Goal: Check status: Check status

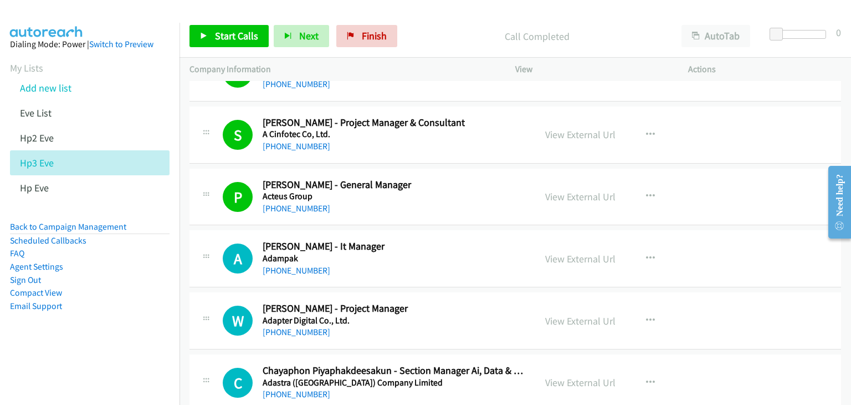
scroll to position [554, 0]
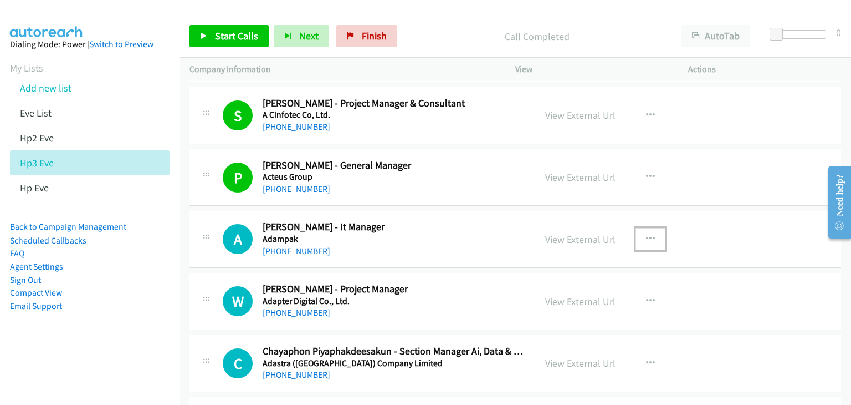
click at [646, 236] on icon "button" at bounding box center [650, 238] width 9 height 9
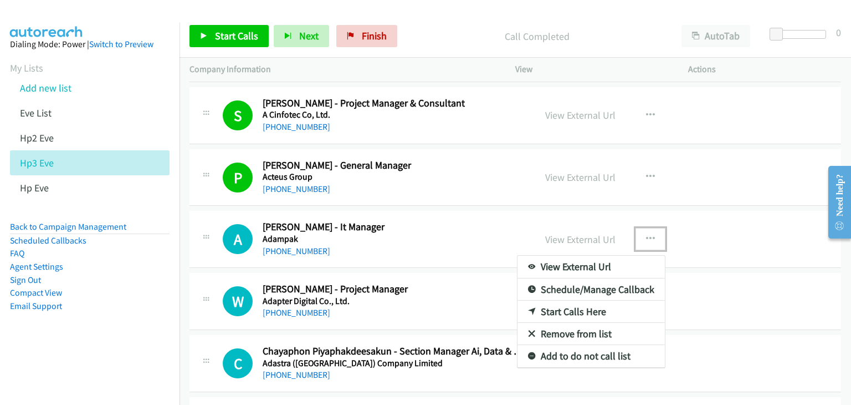
click at [581, 264] on link "View External Url" at bounding box center [591, 267] width 147 height 22
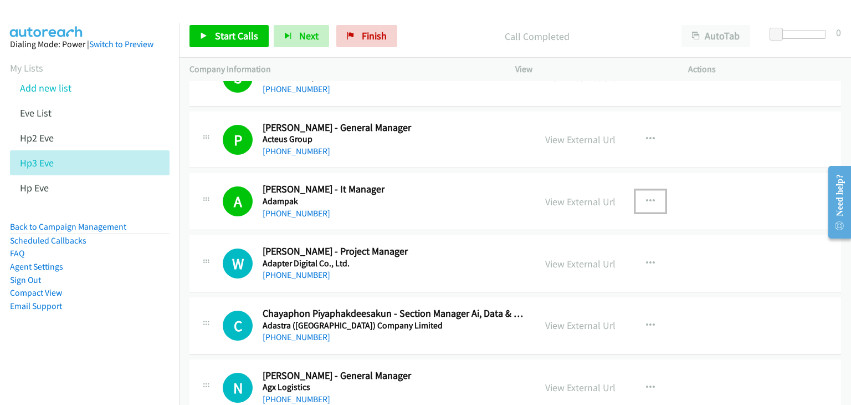
scroll to position [610, 0]
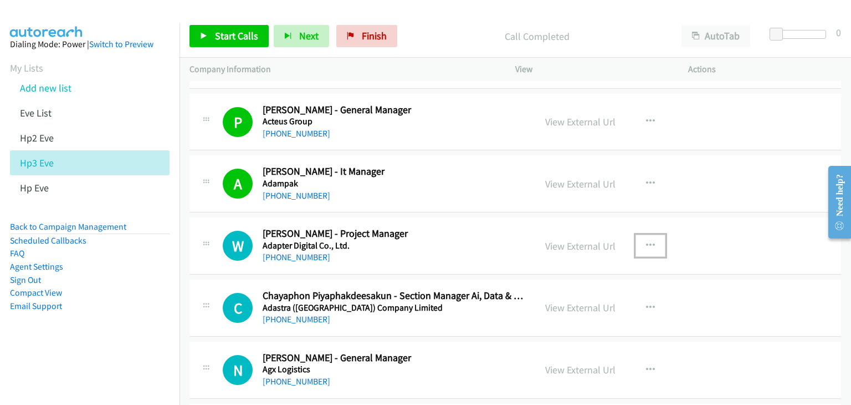
click at [647, 241] on icon "button" at bounding box center [650, 245] width 9 height 9
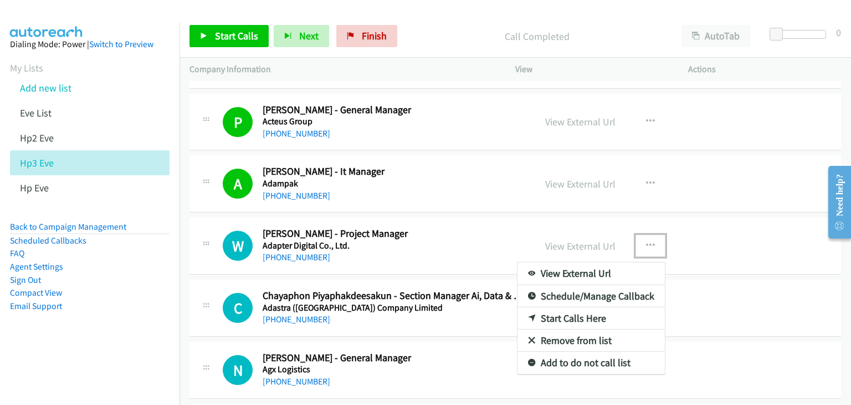
click at [593, 275] on link "View External Url" at bounding box center [591, 273] width 147 height 22
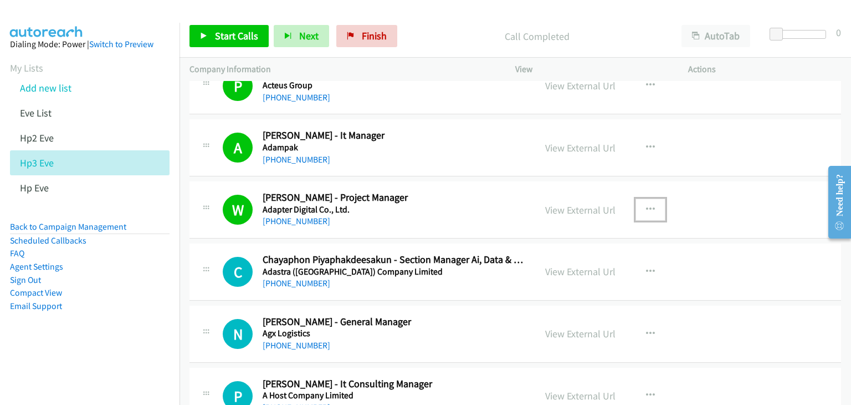
scroll to position [665, 0]
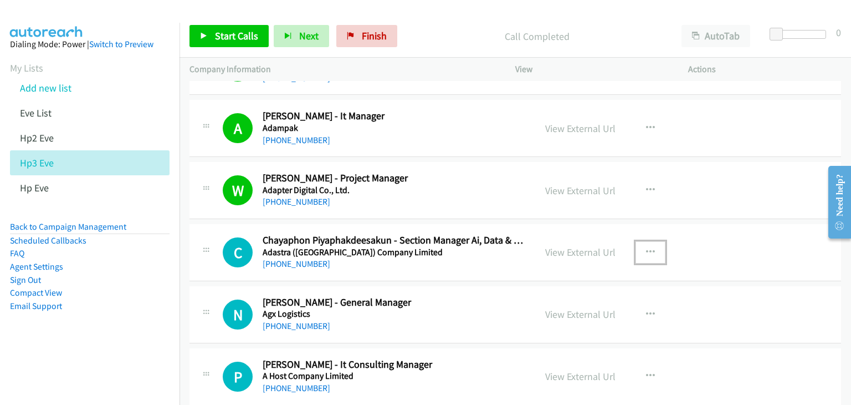
click at [646, 249] on icon "button" at bounding box center [650, 252] width 9 height 9
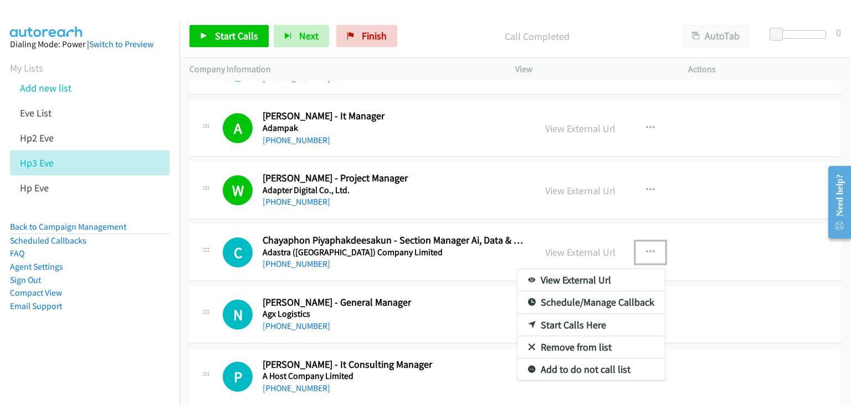
click at [612, 274] on link "View External Url" at bounding box center [591, 280] width 147 height 22
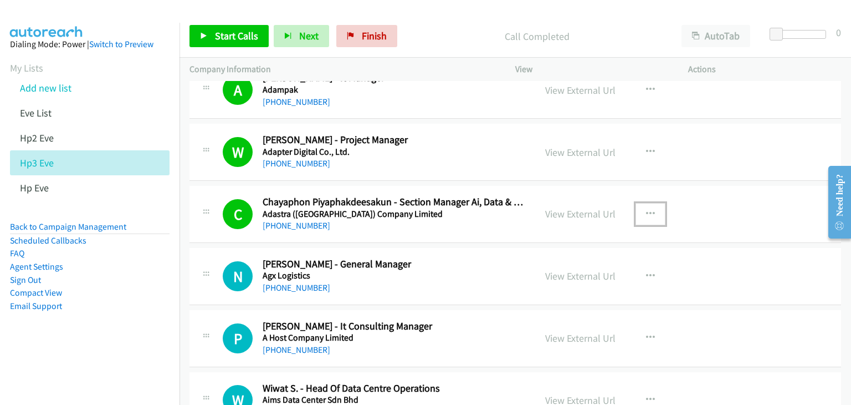
scroll to position [721, 0]
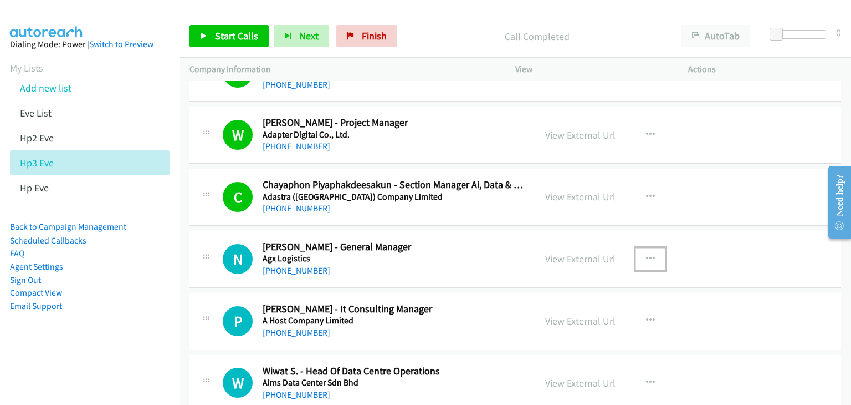
click at [649, 257] on icon "button" at bounding box center [650, 258] width 9 height 9
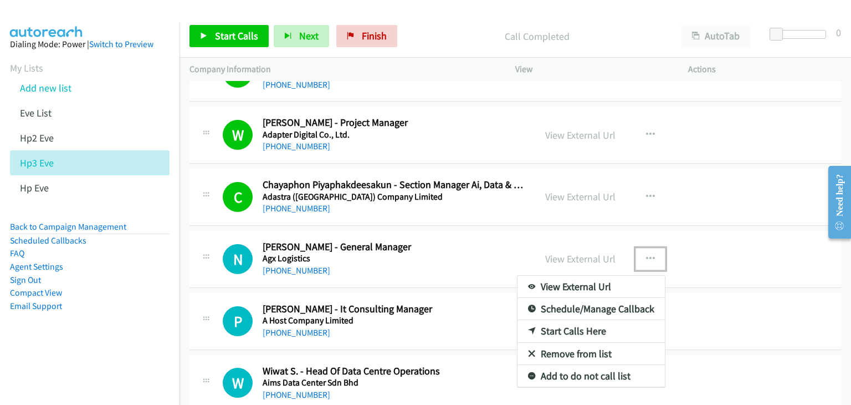
click at [604, 280] on link "View External Url" at bounding box center [591, 286] width 147 height 22
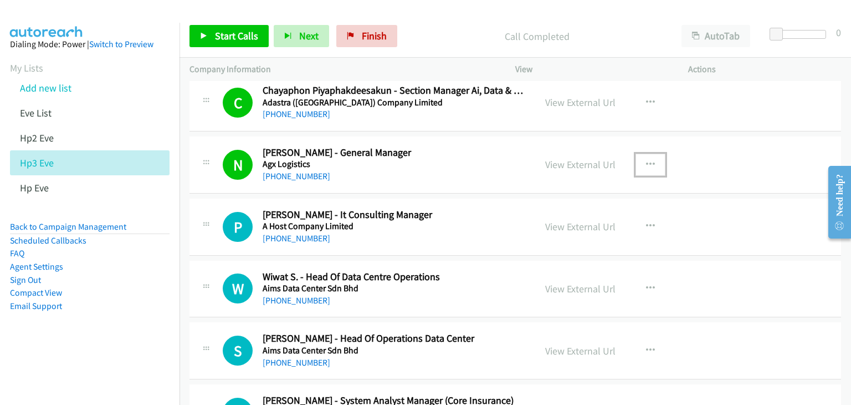
scroll to position [831, 0]
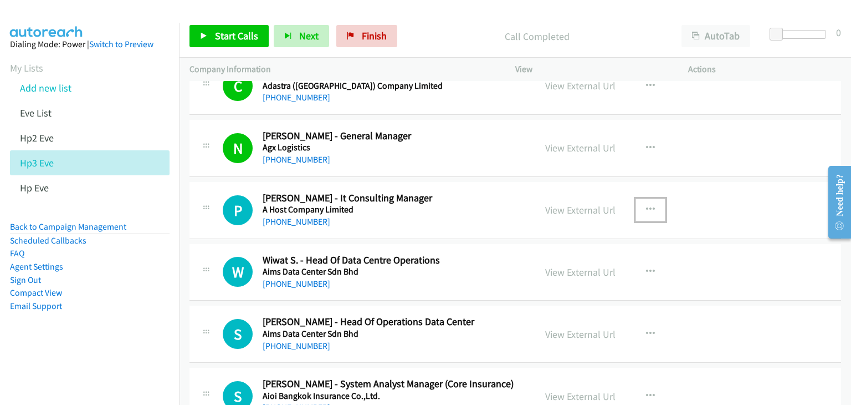
click at [646, 207] on icon "button" at bounding box center [650, 209] width 9 height 9
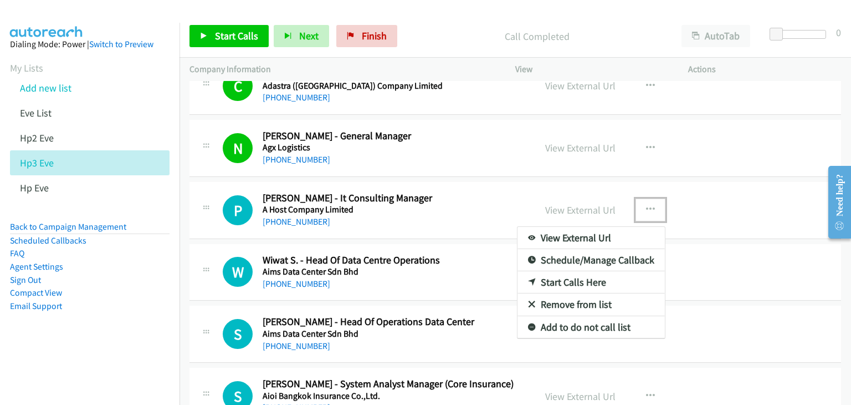
click at [598, 234] on link "View External Url" at bounding box center [591, 238] width 147 height 22
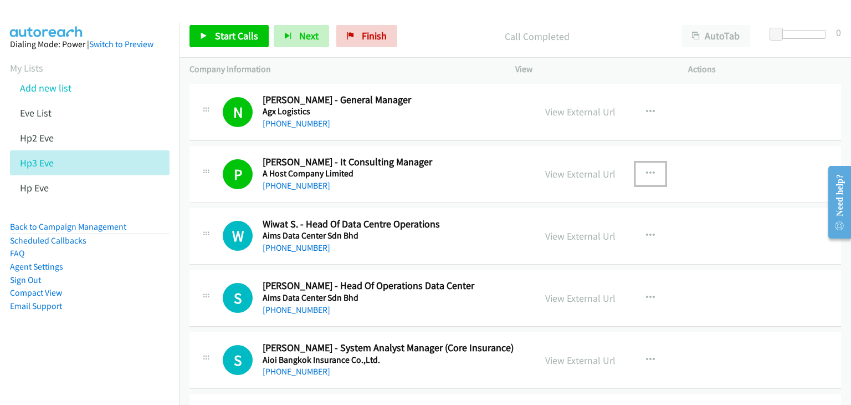
scroll to position [887, 0]
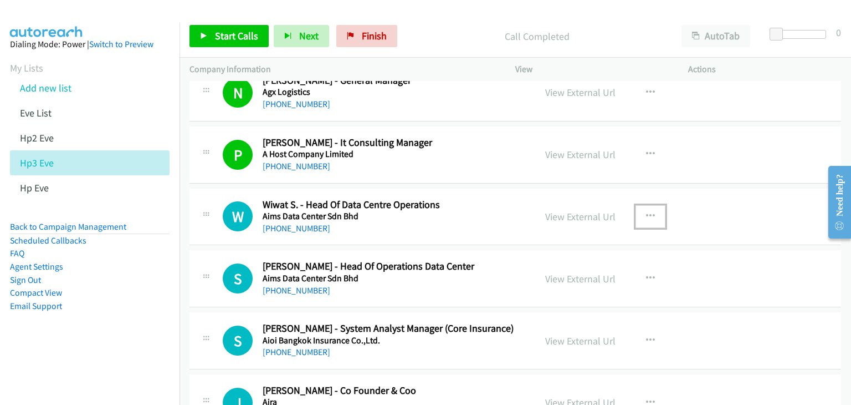
click at [646, 212] on icon "button" at bounding box center [650, 216] width 9 height 9
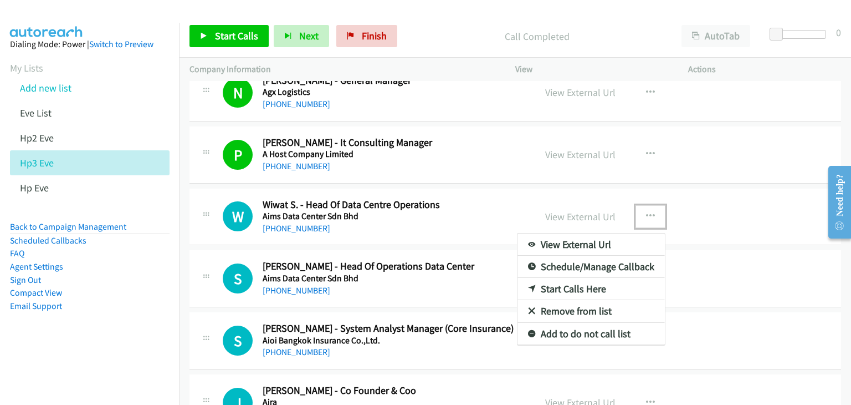
click at [576, 244] on link "View External Url" at bounding box center [591, 244] width 147 height 22
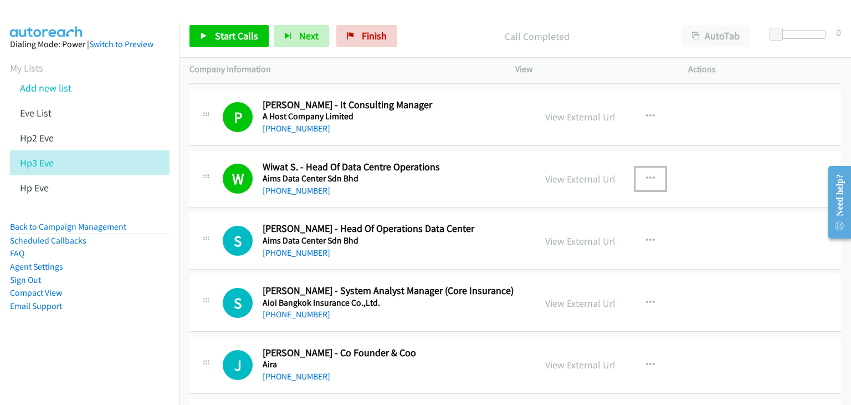
scroll to position [942, 0]
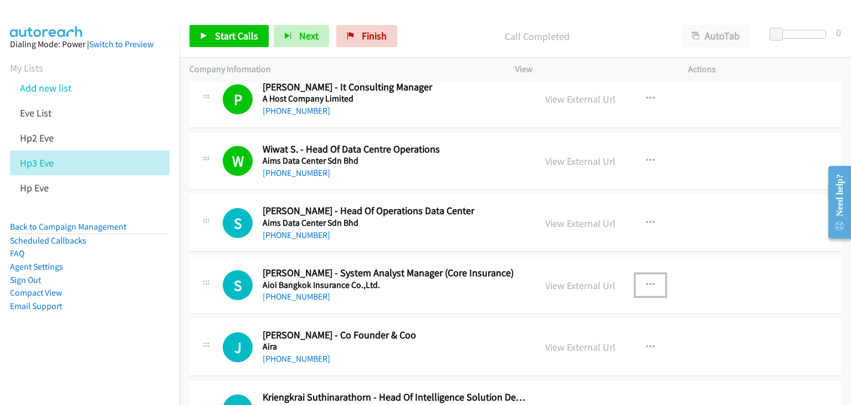
click at [646, 282] on icon "button" at bounding box center [650, 284] width 9 height 9
click at [0, 0] on div at bounding box center [0, 0] width 0 height 0
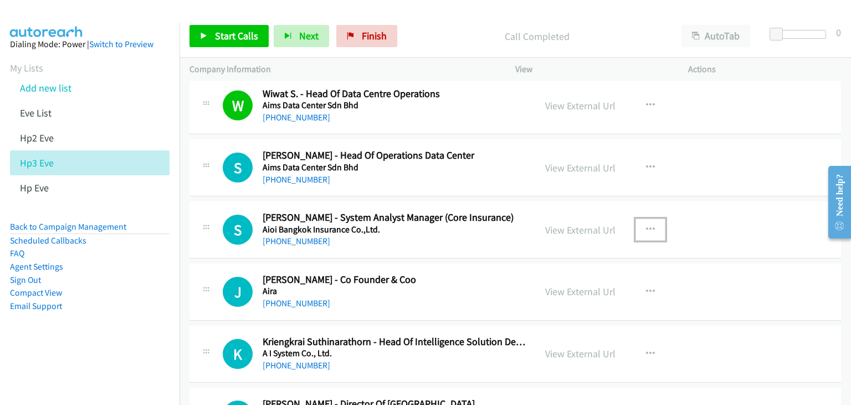
click at [646, 227] on icon "button" at bounding box center [650, 229] width 9 height 9
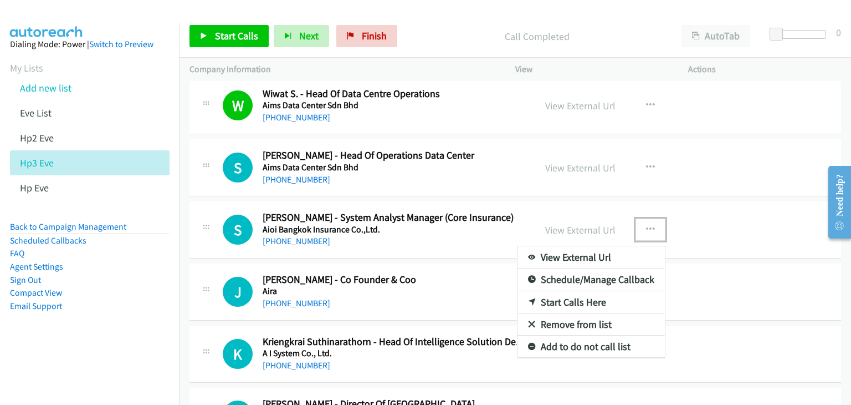
click at [601, 254] on link "View External Url" at bounding box center [591, 257] width 147 height 22
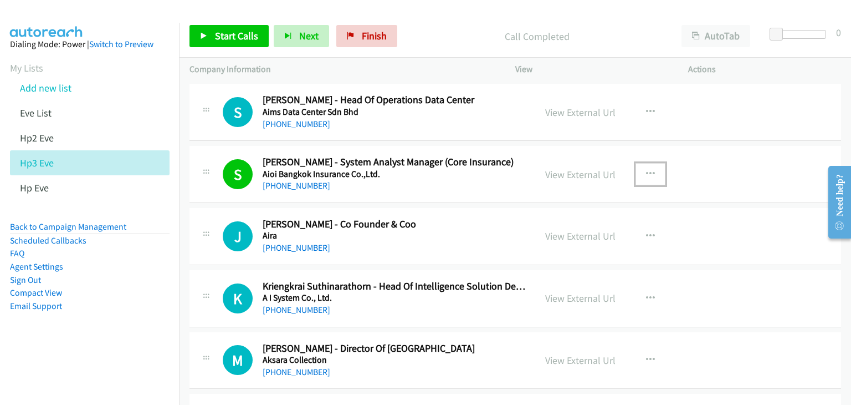
scroll to position [1109, 0]
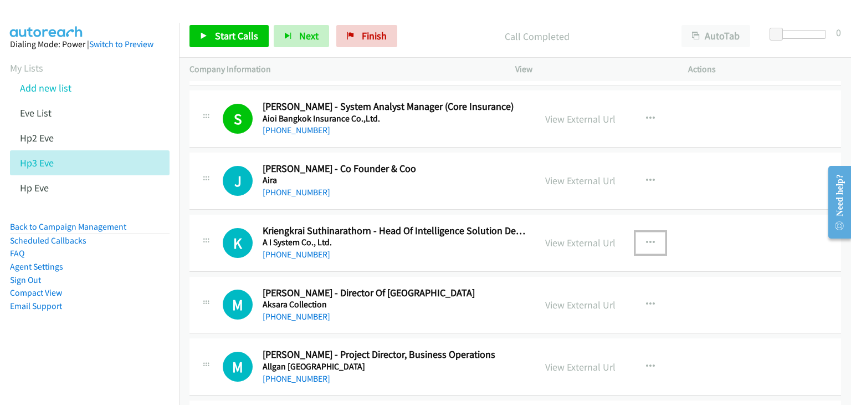
click at [646, 238] on icon "button" at bounding box center [650, 242] width 9 height 9
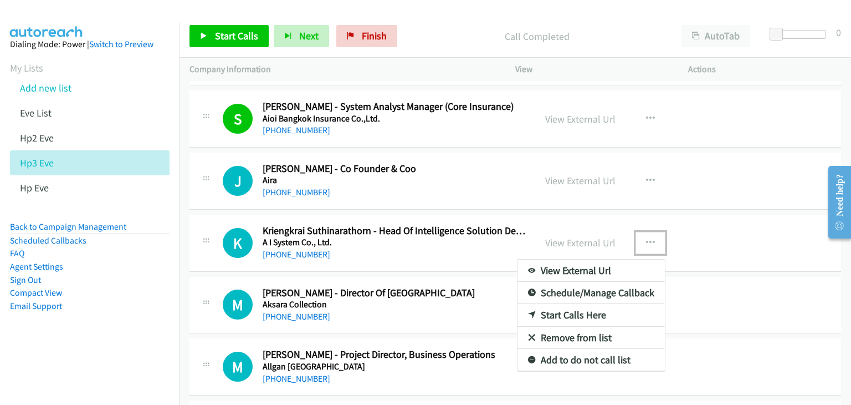
click at [598, 267] on link "View External Url" at bounding box center [591, 270] width 147 height 22
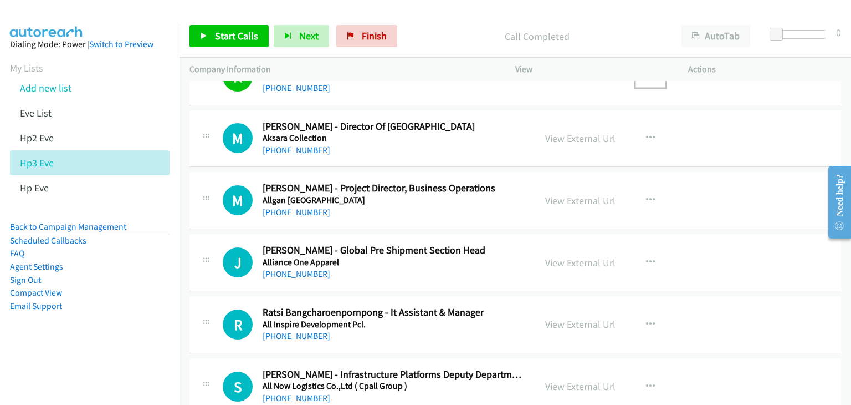
scroll to position [1330, 0]
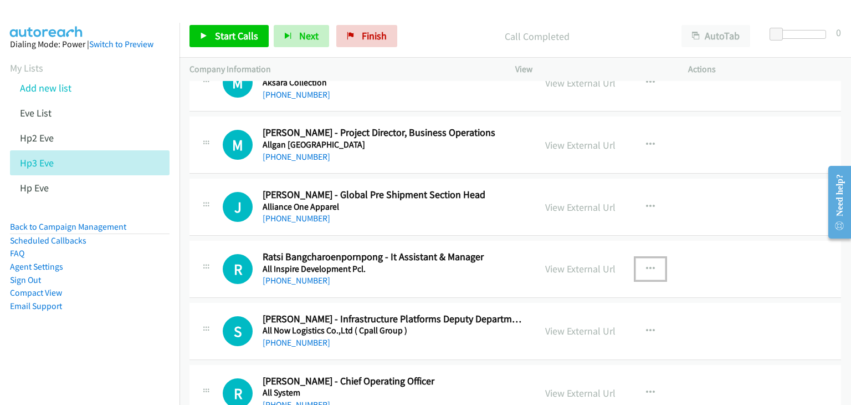
click at [650, 269] on button "button" at bounding box center [651, 269] width 30 height 22
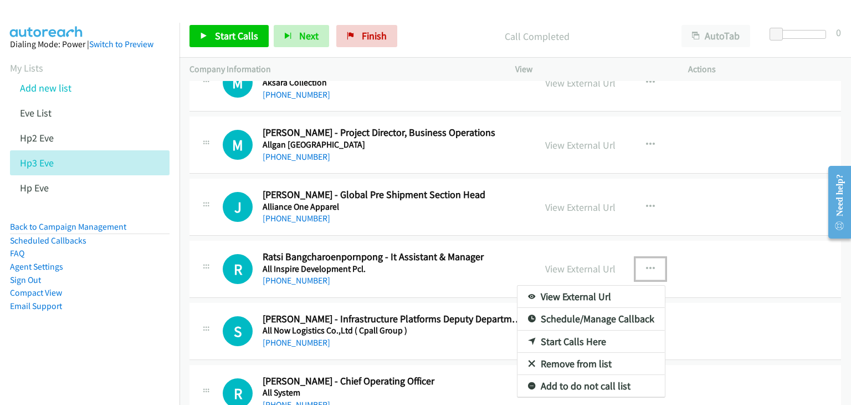
click at [602, 295] on link "View External Url" at bounding box center [591, 296] width 147 height 22
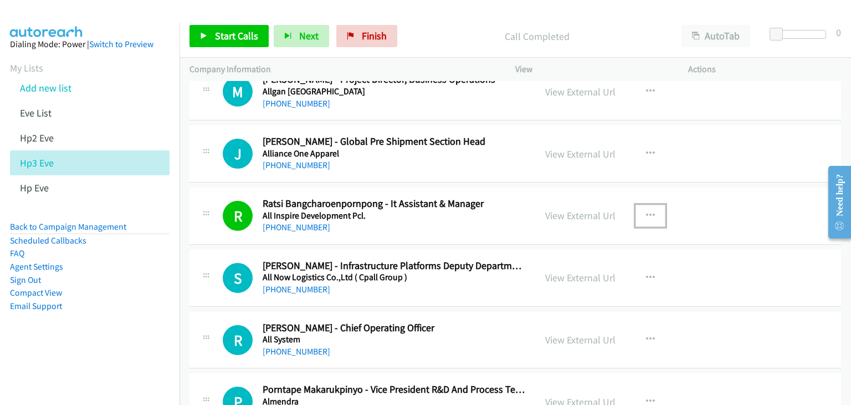
scroll to position [1386, 0]
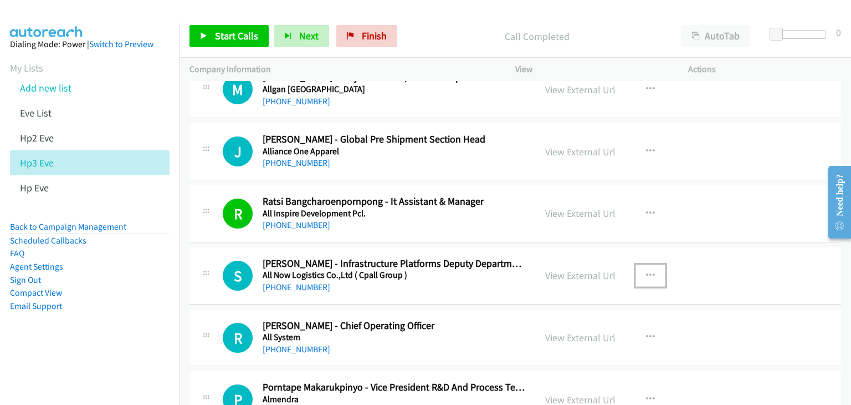
click at [647, 271] on icon "button" at bounding box center [650, 275] width 9 height 9
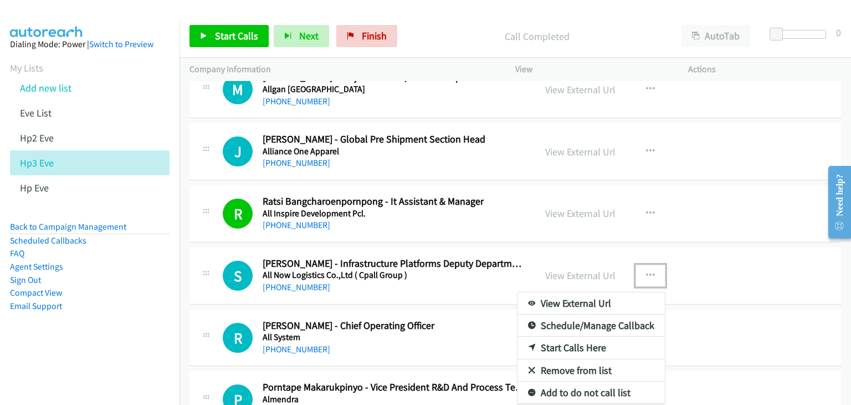
click at [615, 300] on link "View External Url" at bounding box center [591, 303] width 147 height 22
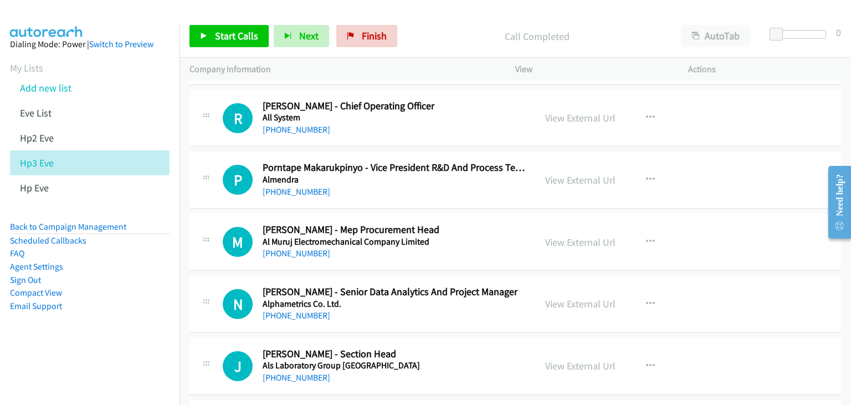
scroll to position [1607, 0]
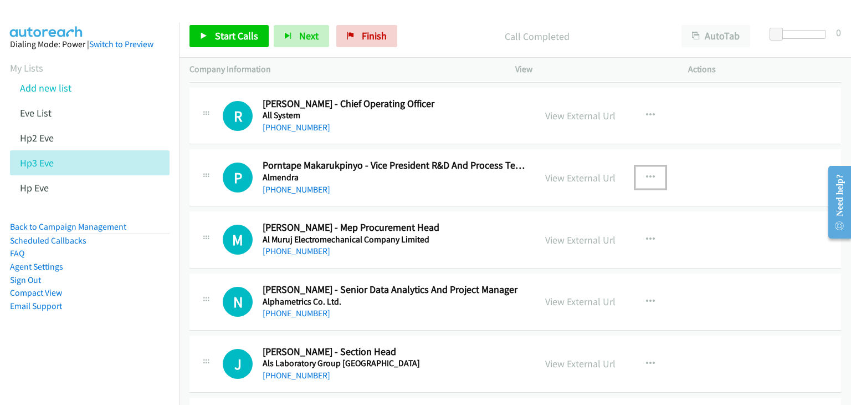
click at [646, 174] on icon "button" at bounding box center [650, 177] width 9 height 9
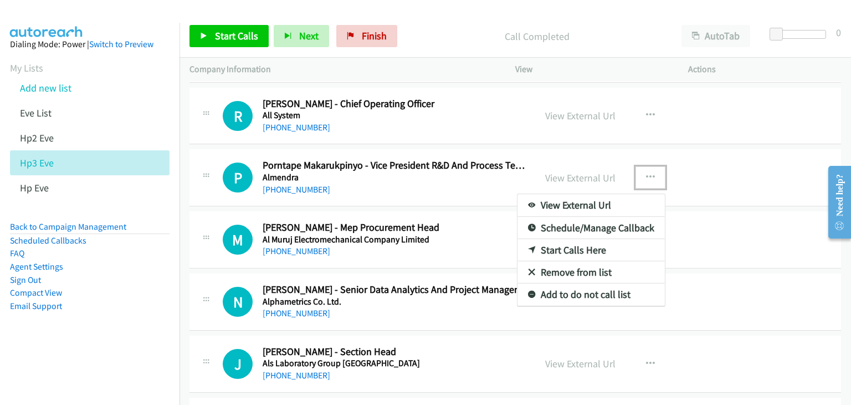
click at [601, 205] on link "View External Url" at bounding box center [591, 205] width 147 height 22
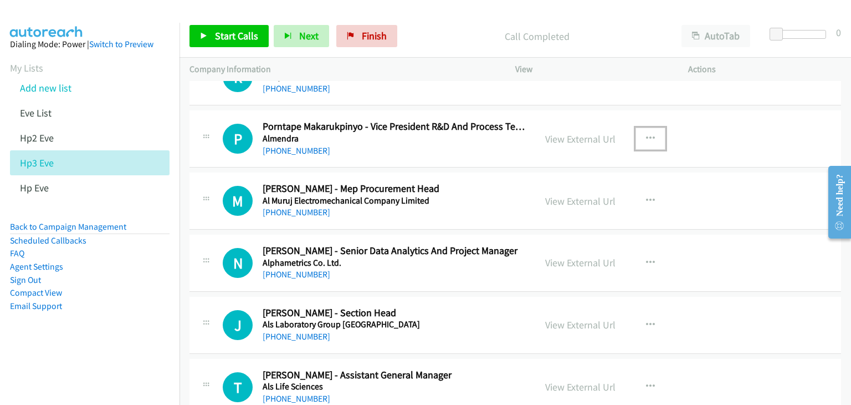
scroll to position [1663, 0]
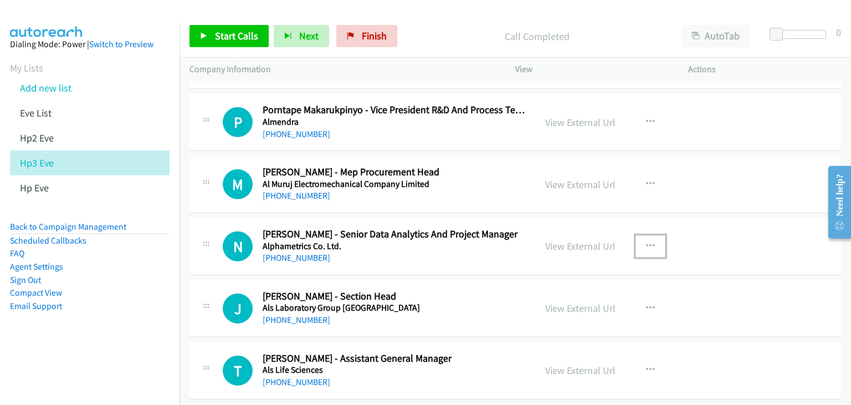
click at [646, 242] on icon "button" at bounding box center [650, 246] width 9 height 9
click at [0, 0] on div at bounding box center [0, 0] width 0 height 0
click at [646, 242] on icon "button" at bounding box center [650, 246] width 9 height 9
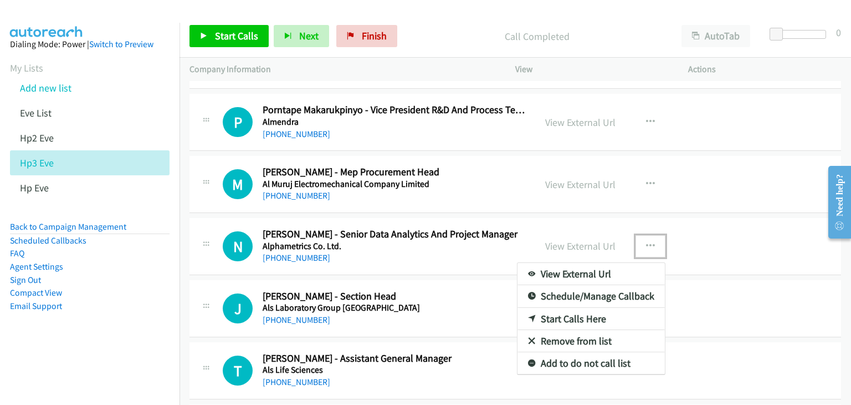
click at [599, 273] on link "View External Url" at bounding box center [591, 274] width 147 height 22
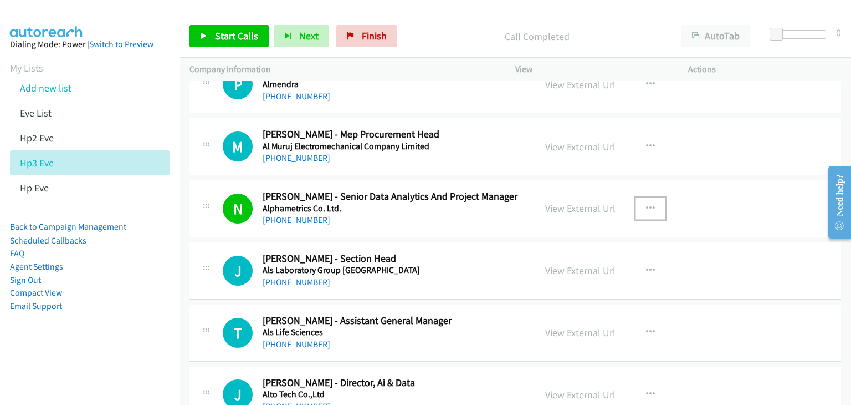
scroll to position [1718, 0]
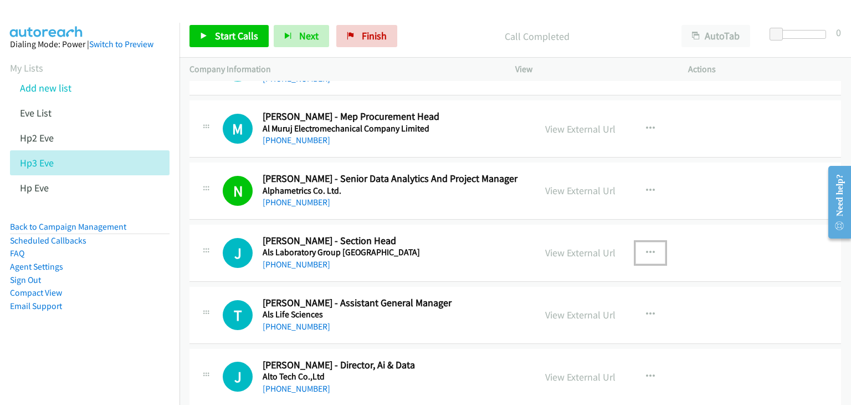
click at [649, 248] on icon "button" at bounding box center [650, 252] width 9 height 9
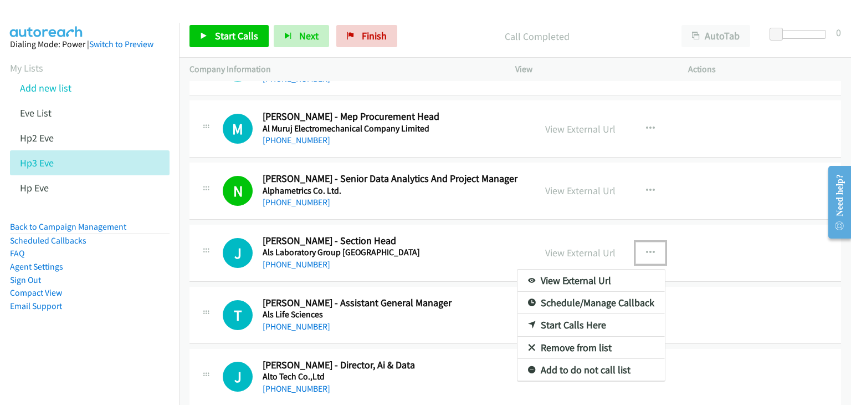
click at [612, 279] on link "View External Url" at bounding box center [591, 280] width 147 height 22
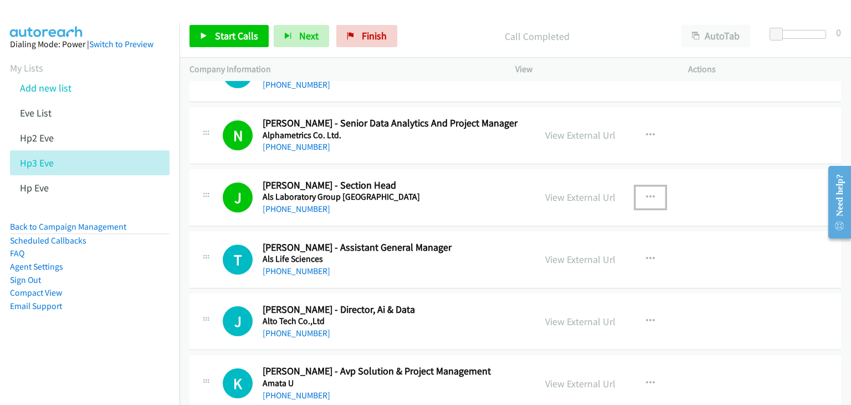
scroll to position [1829, 0]
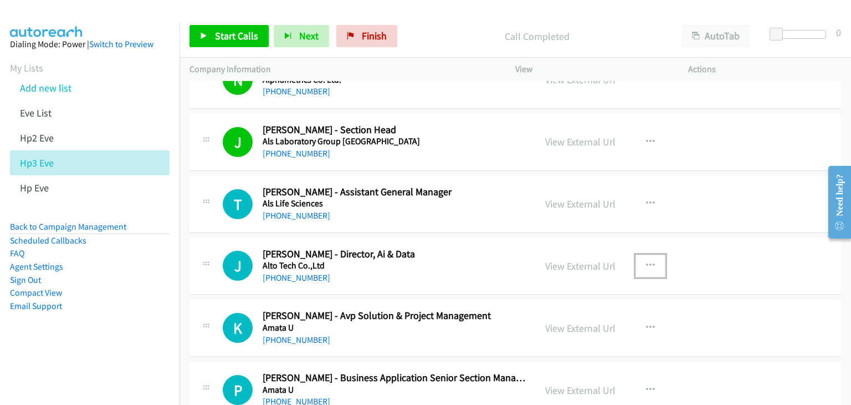
click at [646, 263] on icon "button" at bounding box center [650, 265] width 9 height 9
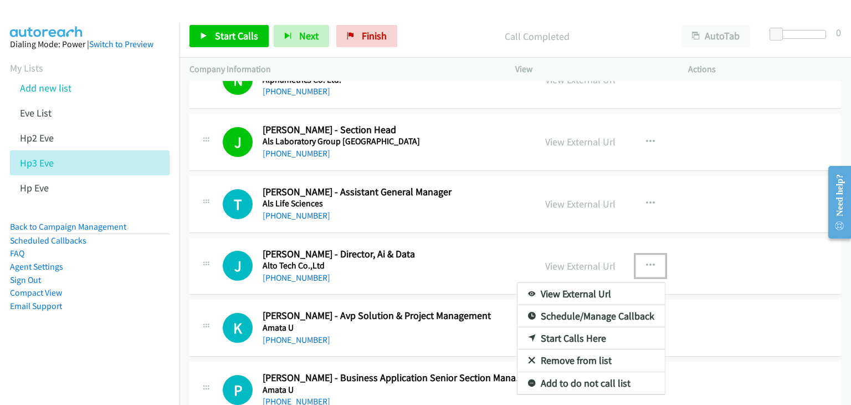
click at [632, 290] on link "View External Url" at bounding box center [591, 294] width 147 height 22
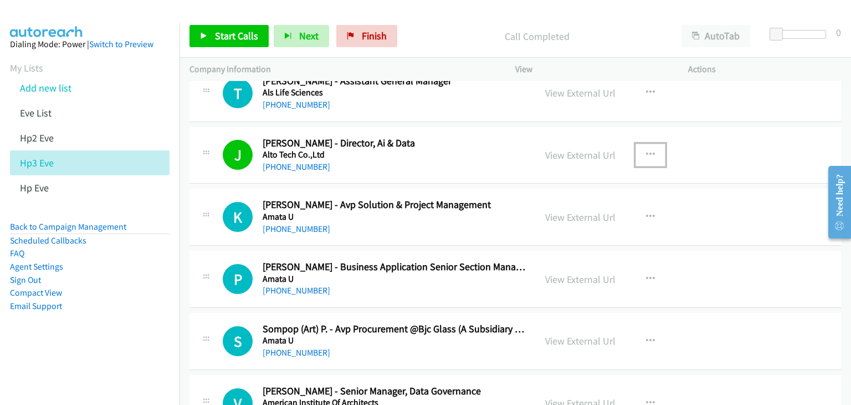
scroll to position [1995, 0]
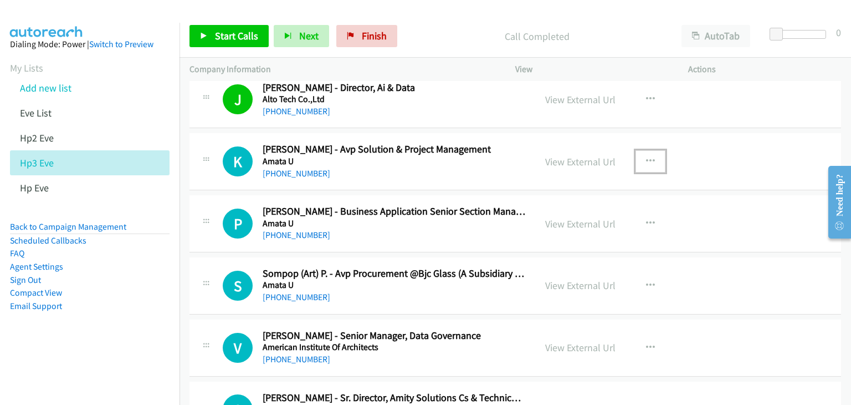
click at [649, 157] on icon "button" at bounding box center [650, 161] width 9 height 9
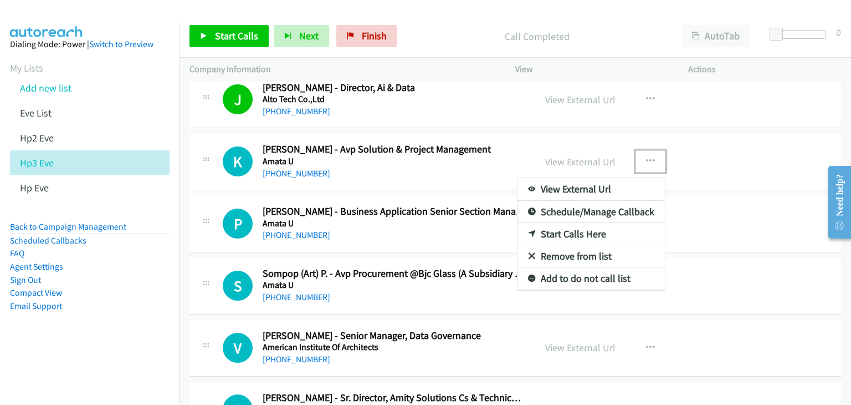
click at [616, 182] on link "View External Url" at bounding box center [591, 189] width 147 height 22
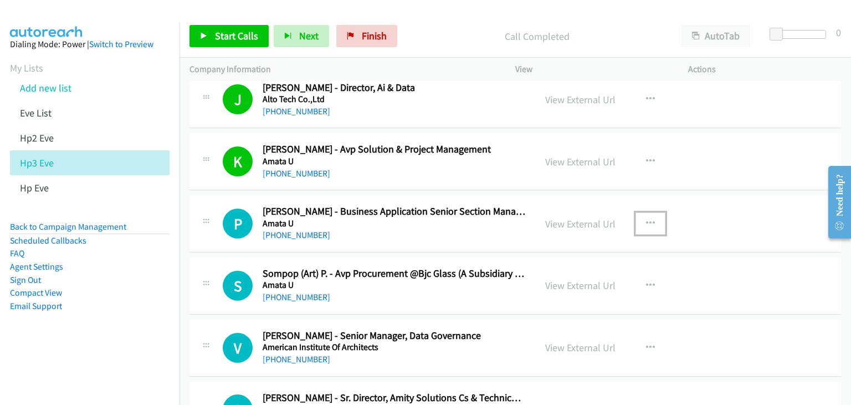
click at [646, 219] on icon "button" at bounding box center [650, 223] width 9 height 9
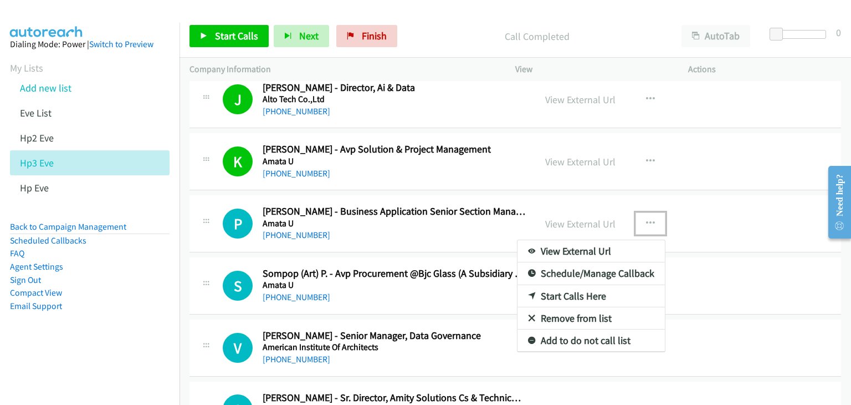
click at [614, 246] on link "View External Url" at bounding box center [591, 251] width 147 height 22
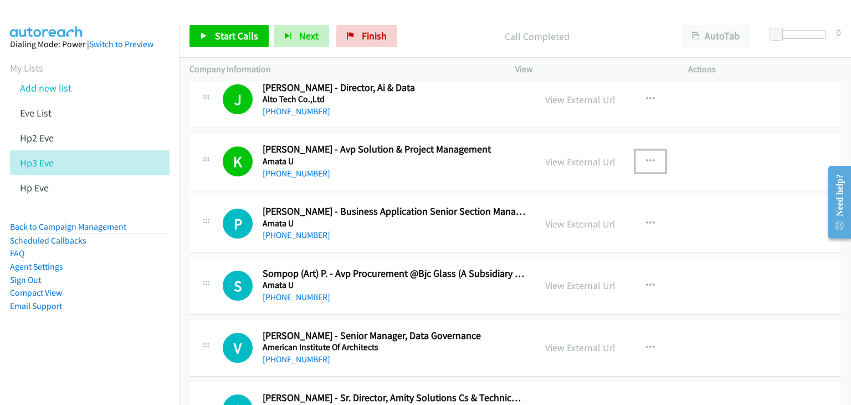
click at [646, 157] on icon "button" at bounding box center [650, 161] width 9 height 9
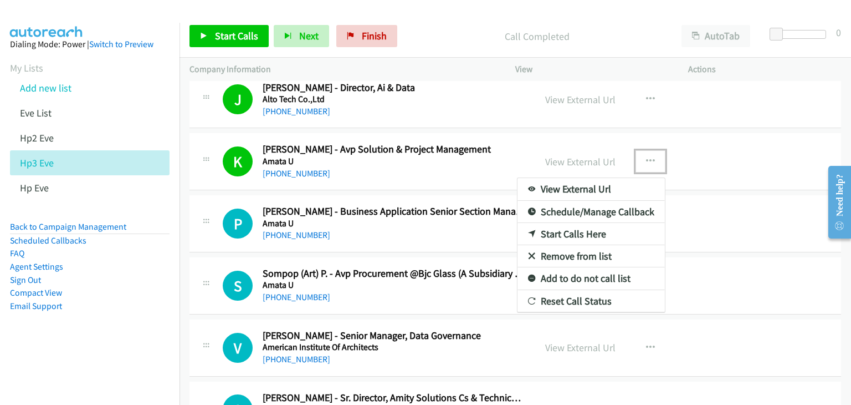
click at [622, 185] on link "View External Url" at bounding box center [591, 189] width 147 height 22
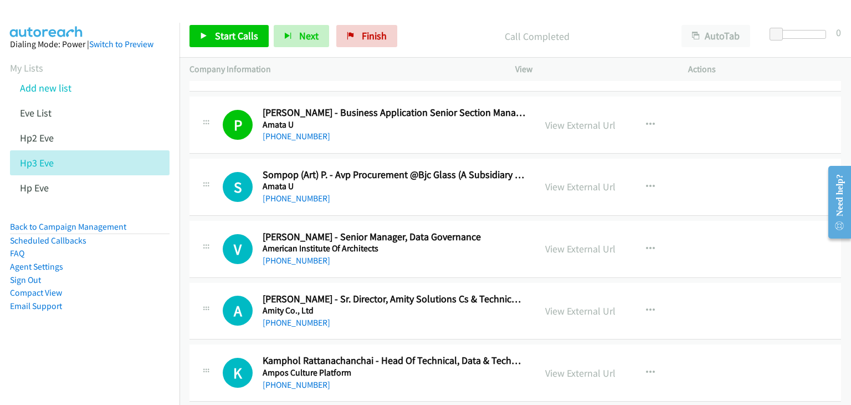
scroll to position [2106, 0]
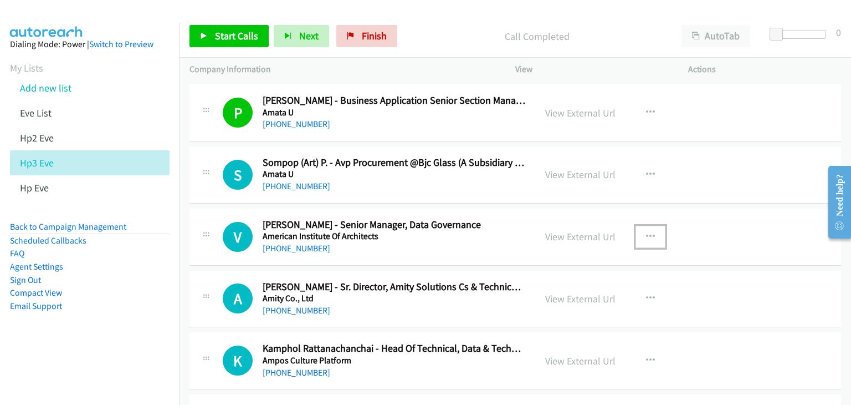
click at [646, 232] on icon "button" at bounding box center [650, 236] width 9 height 9
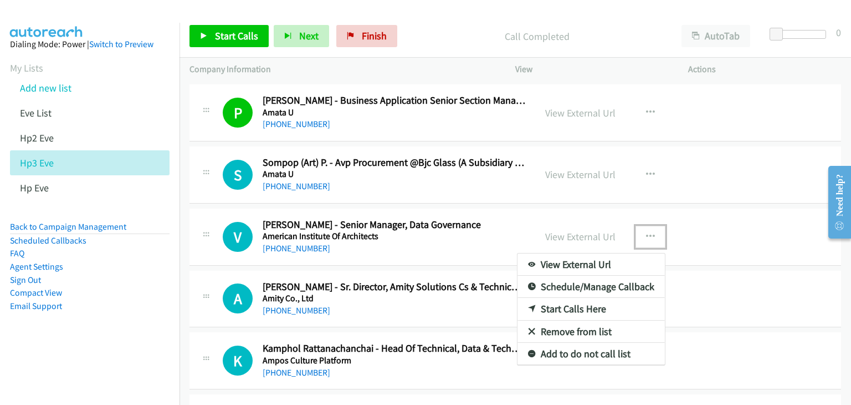
click at [599, 263] on link "View External Url" at bounding box center [591, 264] width 147 height 22
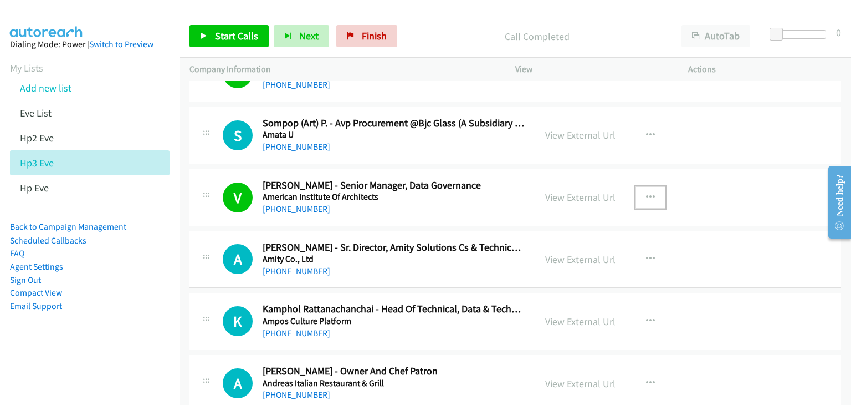
scroll to position [2162, 0]
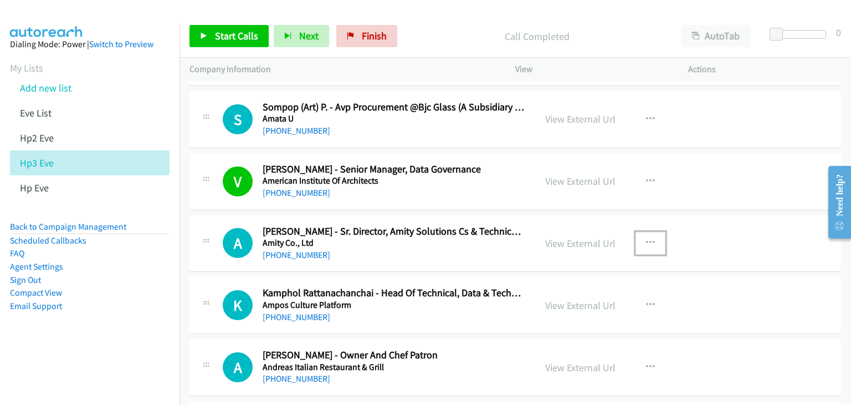
click at [646, 238] on icon "button" at bounding box center [650, 242] width 9 height 9
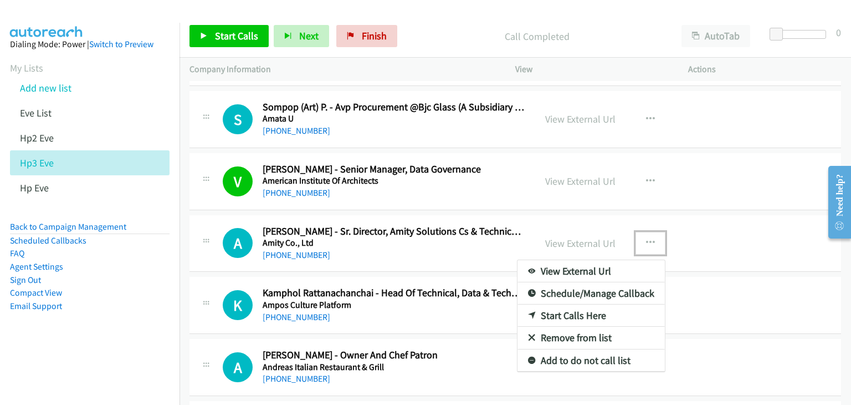
click at [608, 269] on link "View External Url" at bounding box center [591, 271] width 147 height 22
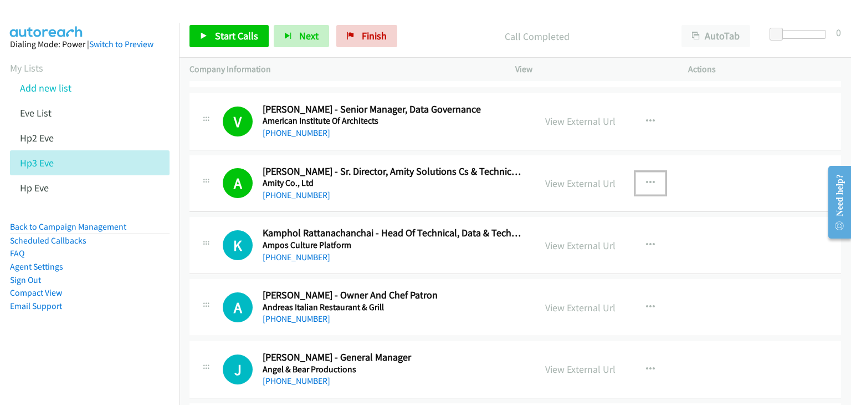
scroll to position [2217, 0]
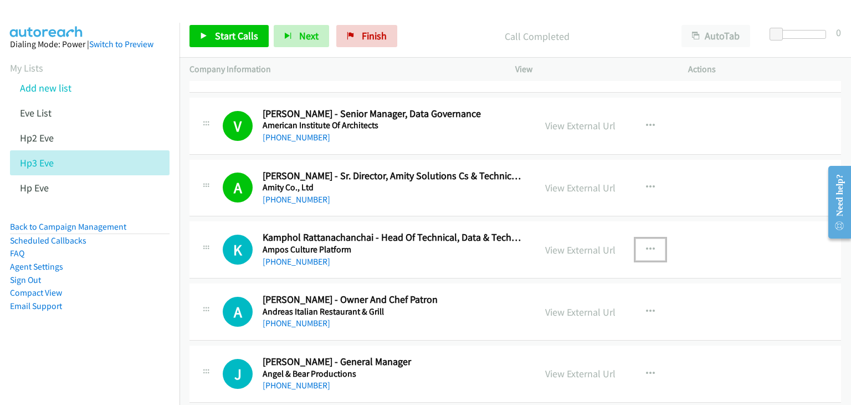
click at [647, 245] on icon "button" at bounding box center [650, 249] width 9 height 9
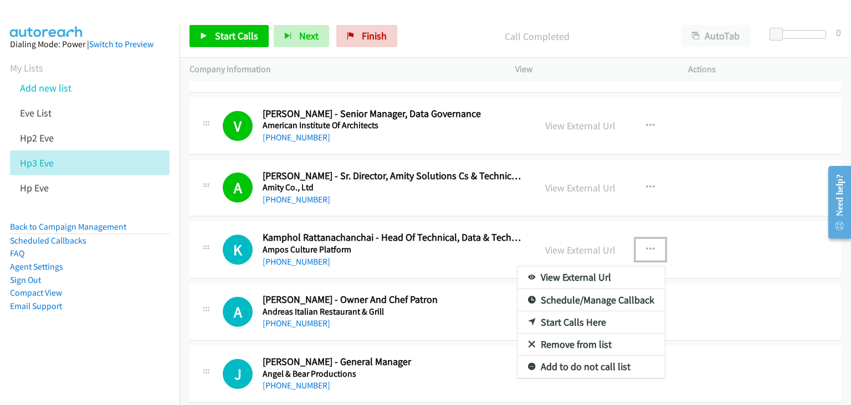
click at [621, 272] on link "View External Url" at bounding box center [591, 277] width 147 height 22
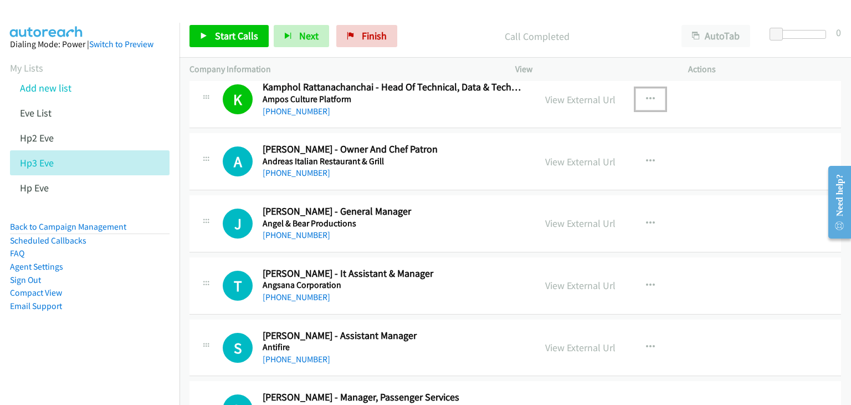
scroll to position [2383, 0]
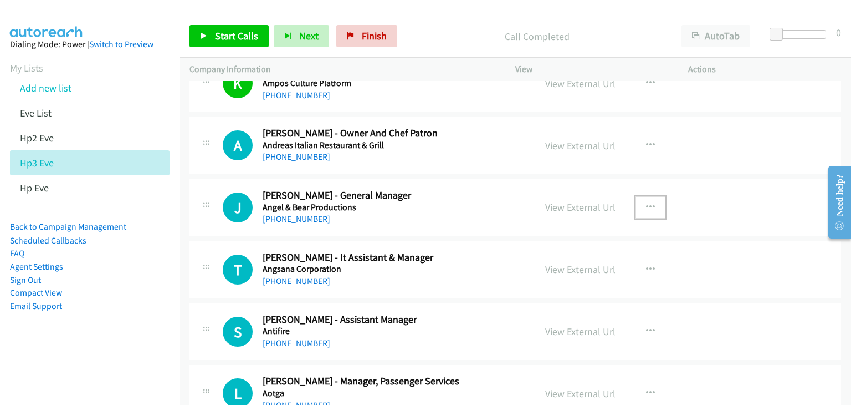
click at [647, 203] on icon "button" at bounding box center [650, 207] width 9 height 9
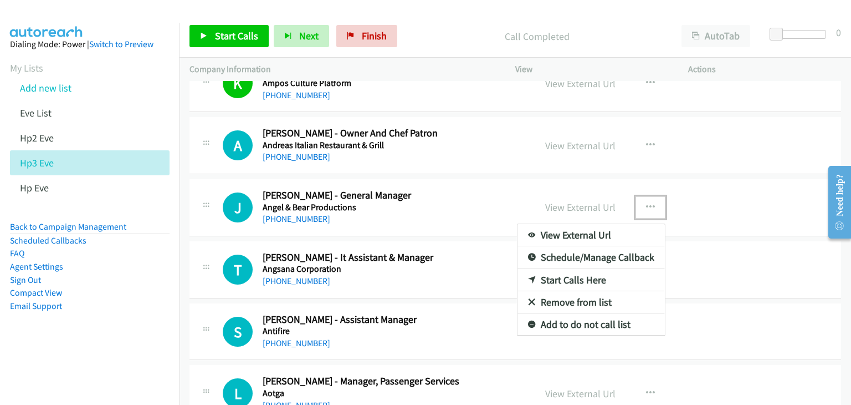
click at [626, 226] on link "View External Url" at bounding box center [591, 235] width 147 height 22
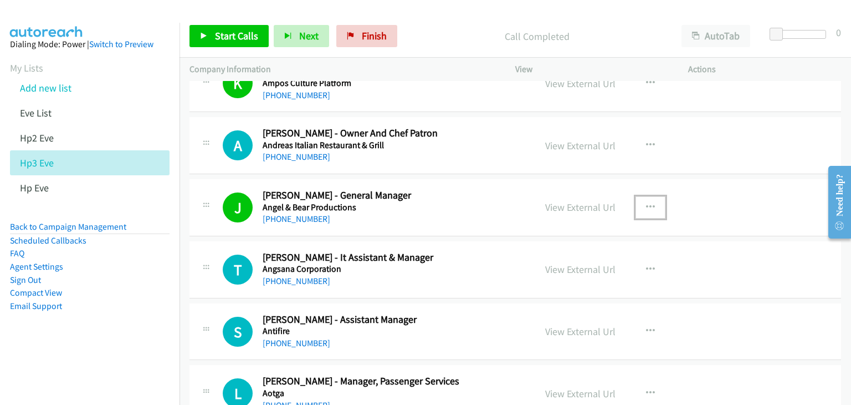
scroll to position [2439, 0]
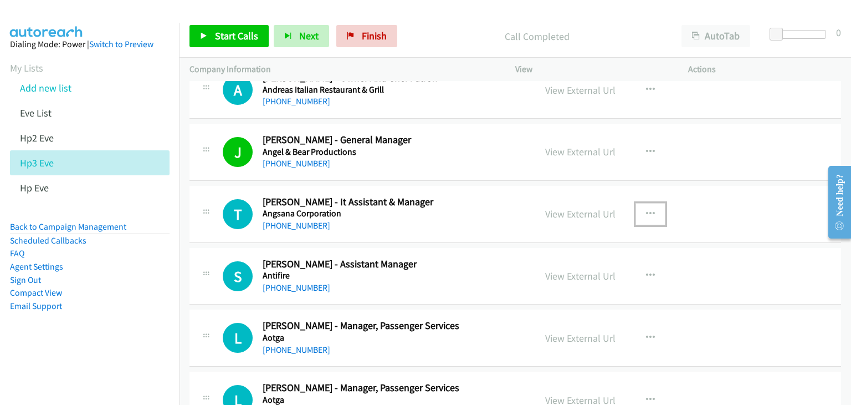
click at [646, 210] on icon "button" at bounding box center [650, 214] width 9 height 9
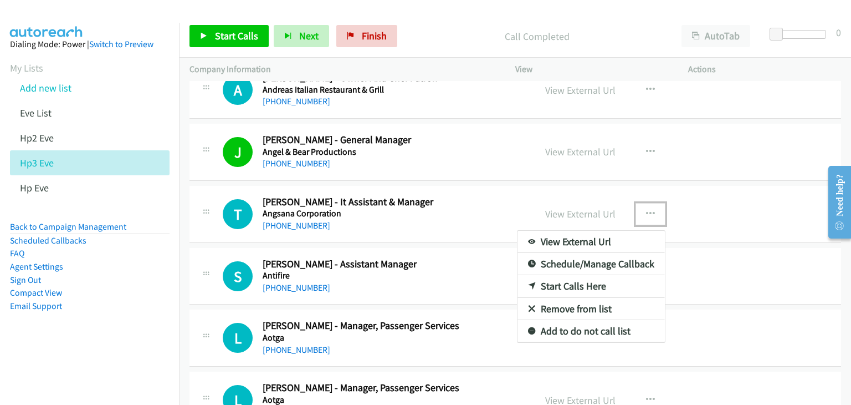
click at [593, 240] on link "View External Url" at bounding box center [591, 242] width 147 height 22
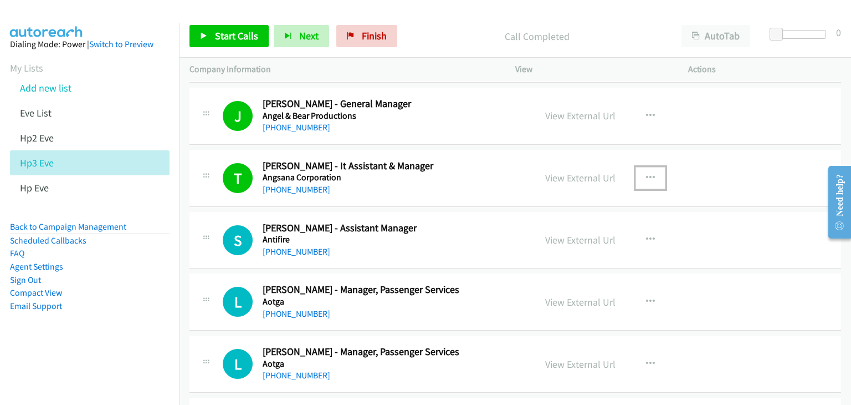
scroll to position [2494, 0]
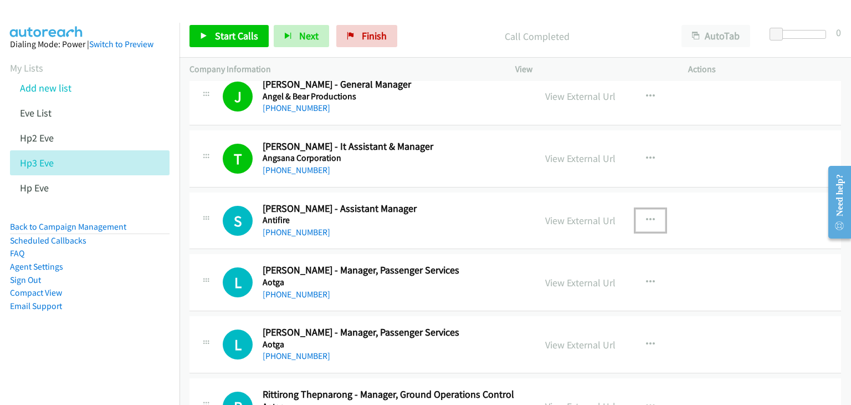
click at [646, 216] on icon "button" at bounding box center [650, 220] width 9 height 9
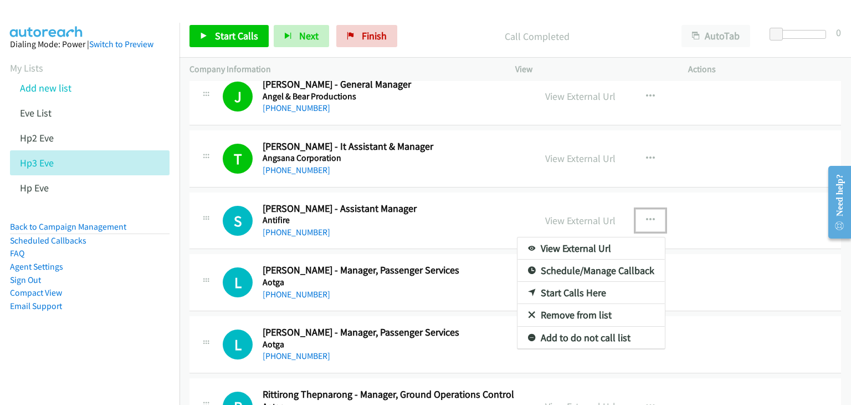
click at [573, 246] on link "View External Url" at bounding box center [591, 248] width 147 height 22
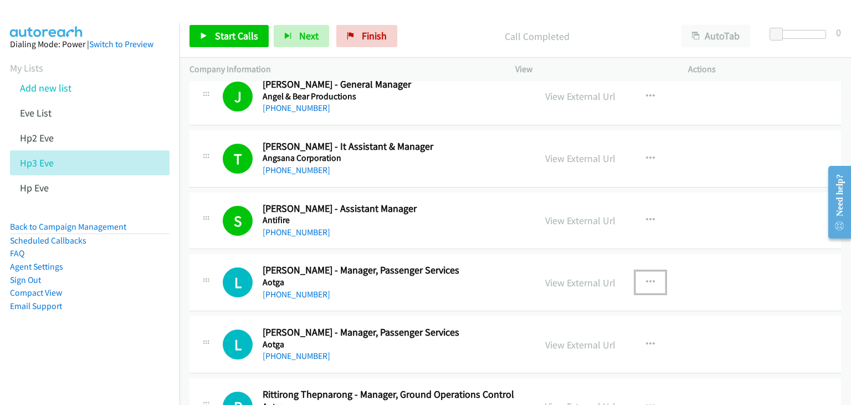
click at [646, 278] on icon "button" at bounding box center [650, 282] width 9 height 9
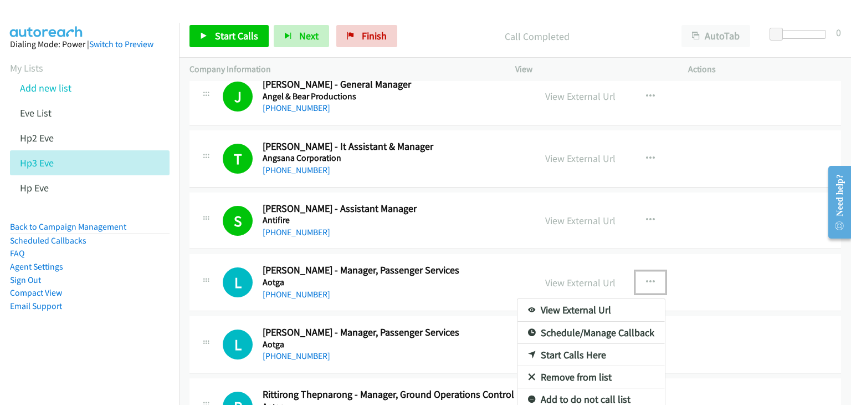
click at [600, 308] on link "View External Url" at bounding box center [591, 310] width 147 height 22
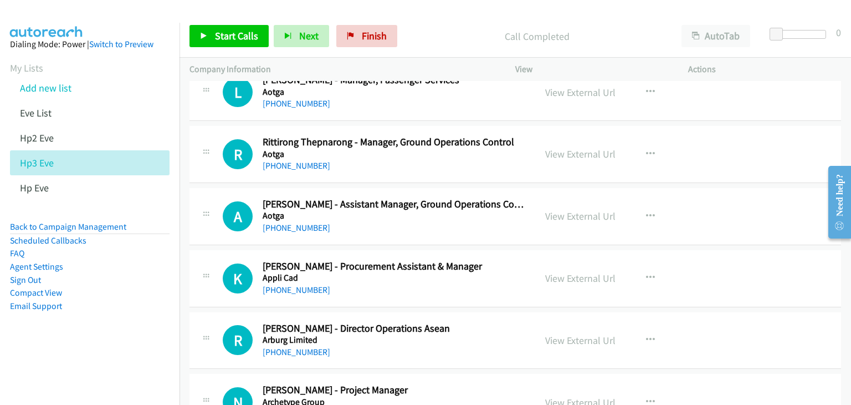
scroll to position [2771, 0]
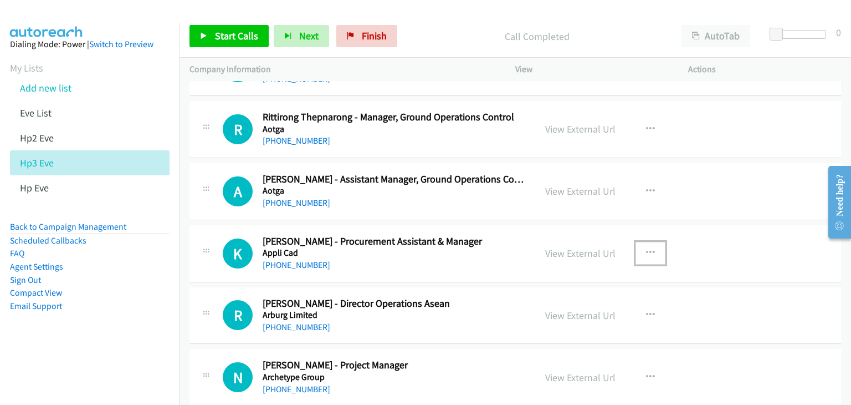
click at [646, 248] on icon "button" at bounding box center [650, 252] width 9 height 9
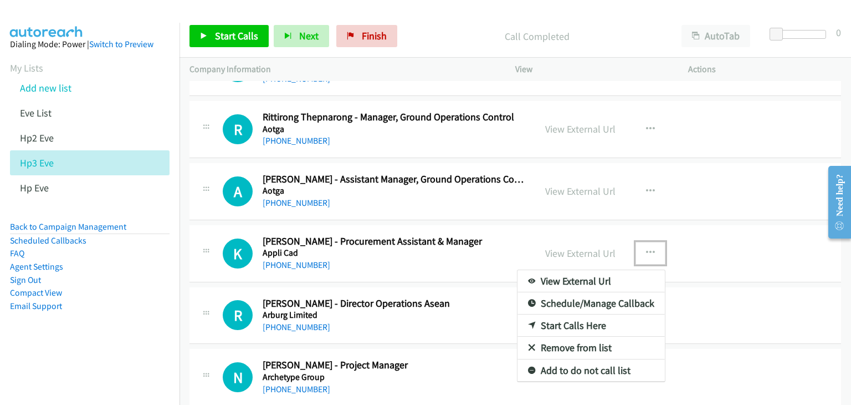
click at [610, 270] on link "View External Url" at bounding box center [591, 281] width 147 height 22
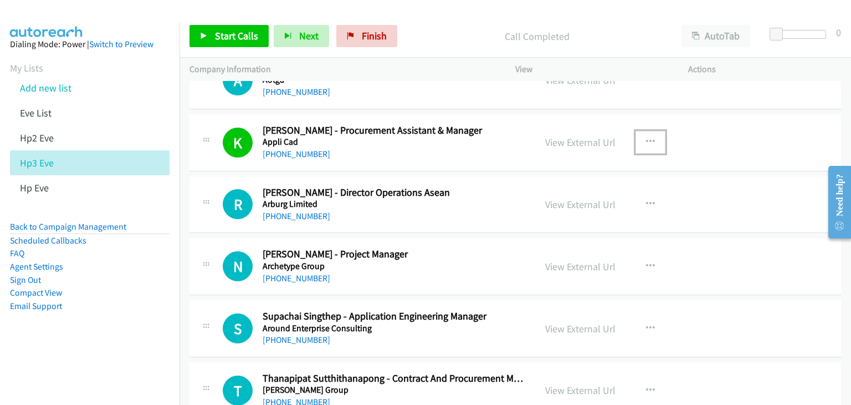
scroll to position [2993, 0]
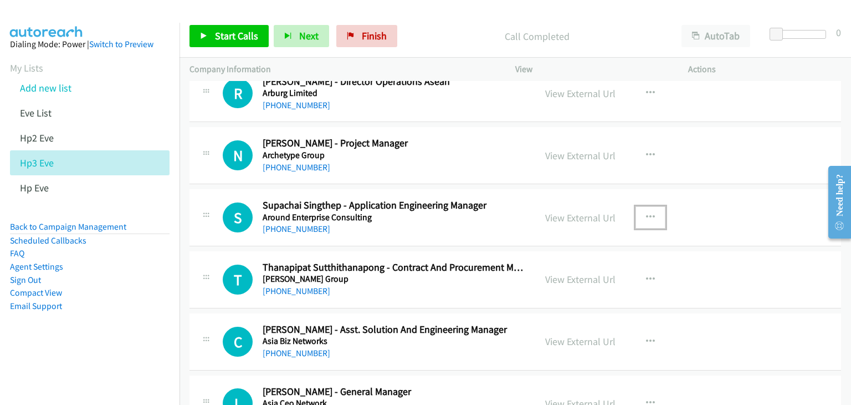
click at [647, 213] on icon "button" at bounding box center [650, 217] width 9 height 9
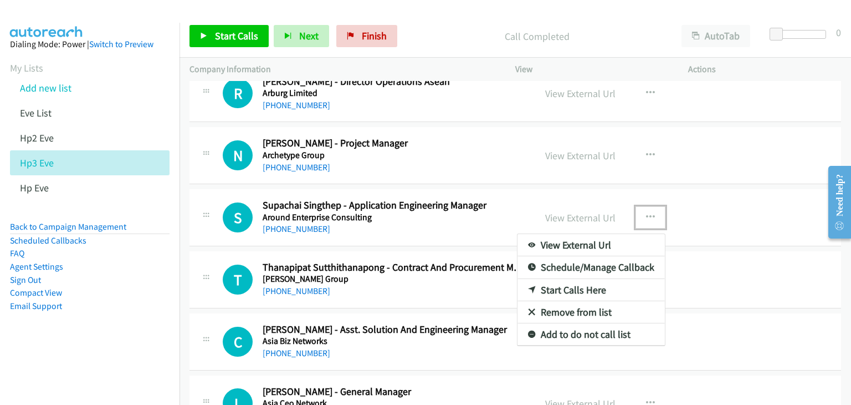
click at [619, 236] on link "View External Url" at bounding box center [591, 245] width 147 height 22
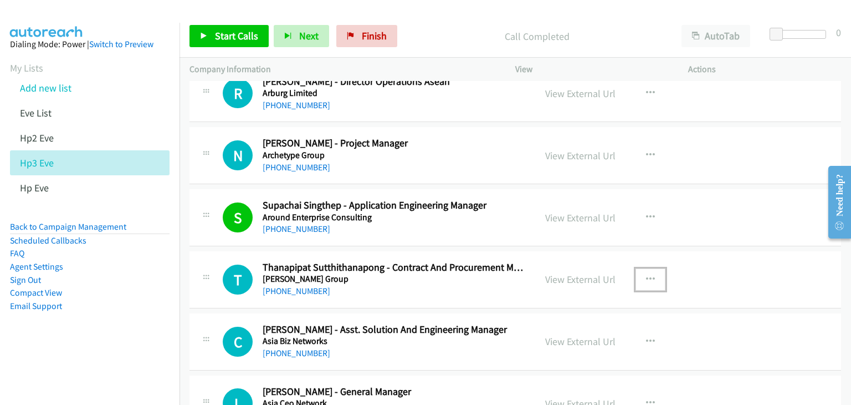
click at [646, 275] on icon "button" at bounding box center [650, 279] width 9 height 9
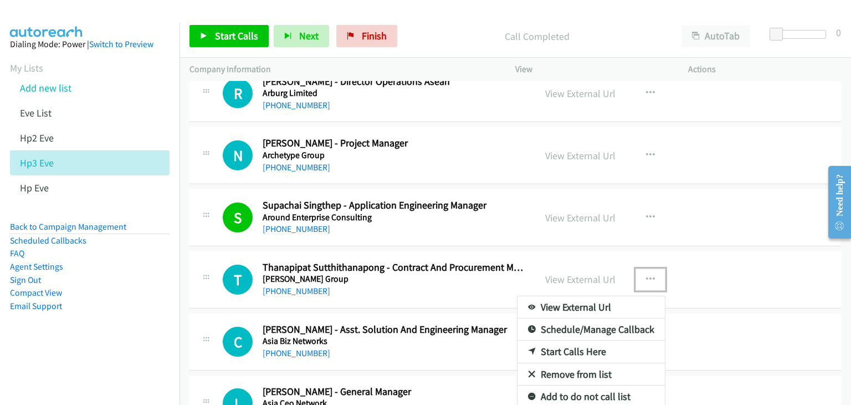
click at [578, 300] on link "View External Url" at bounding box center [591, 307] width 147 height 22
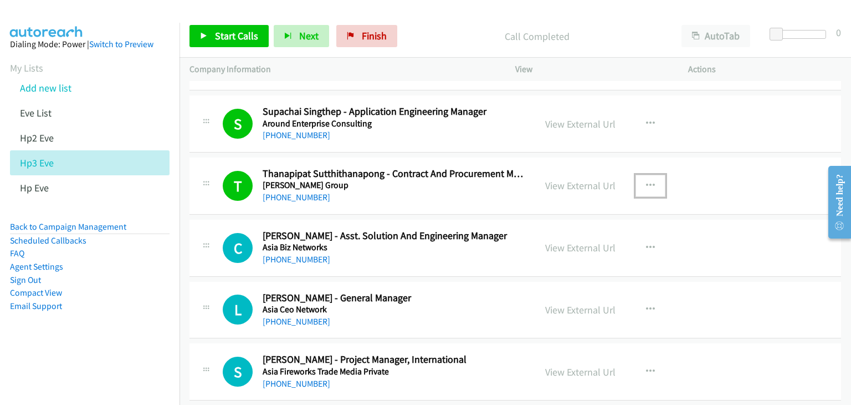
scroll to position [3104, 0]
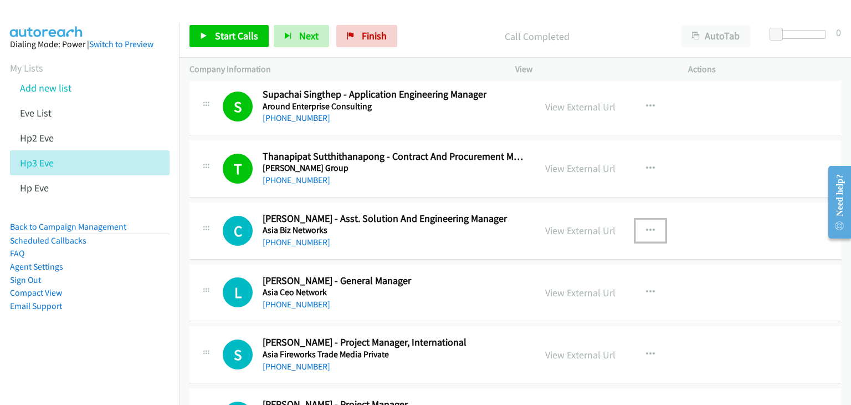
click at [647, 226] on icon "button" at bounding box center [650, 230] width 9 height 9
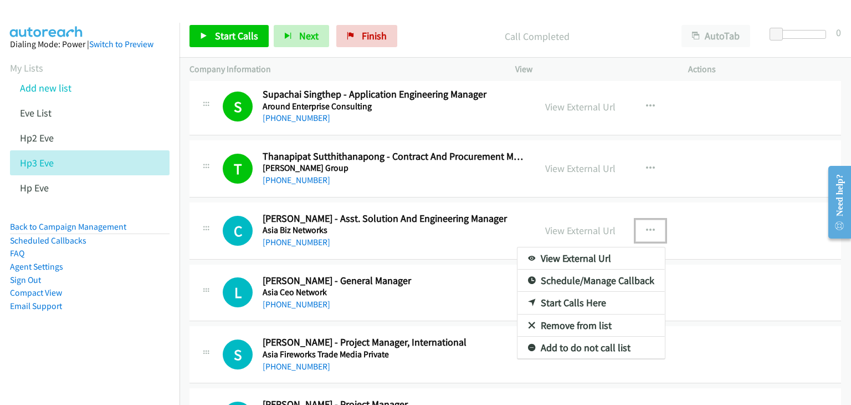
click at [622, 249] on link "View External Url" at bounding box center [591, 258] width 147 height 22
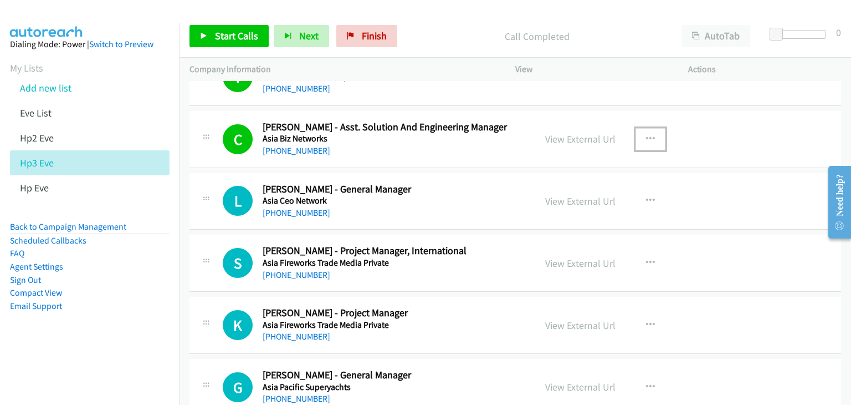
scroll to position [3215, 0]
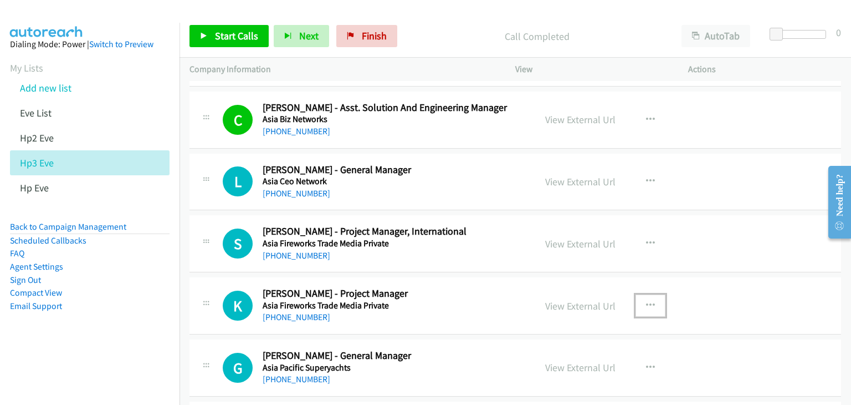
click at [646, 301] on icon "button" at bounding box center [650, 305] width 9 height 9
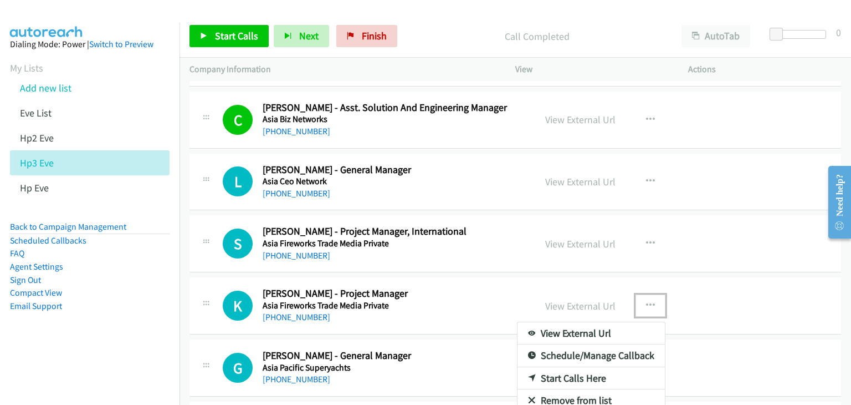
click at [605, 328] on link "View External Url" at bounding box center [591, 333] width 147 height 22
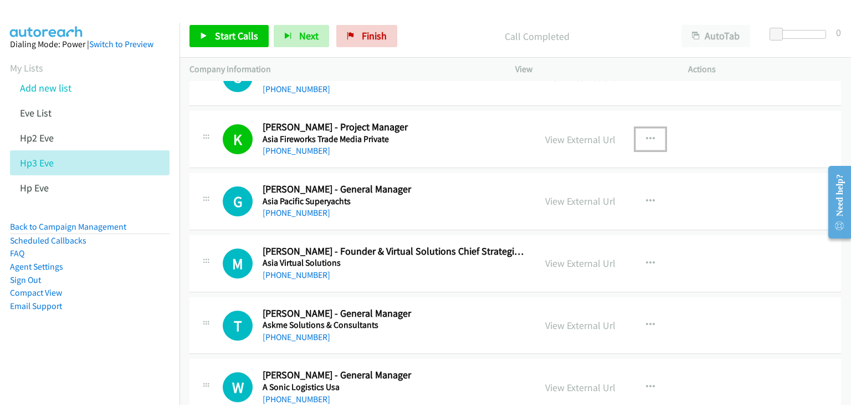
scroll to position [3436, 0]
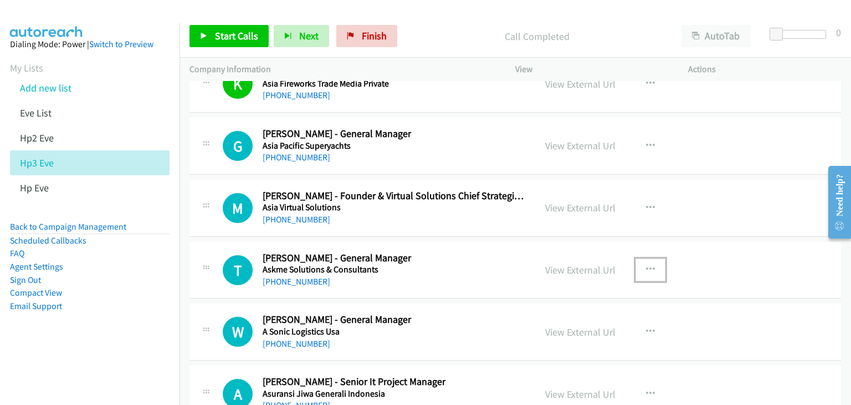
click at [648, 265] on icon "button" at bounding box center [650, 269] width 9 height 9
click at [0, 0] on div at bounding box center [0, 0] width 0 height 0
click at [646, 265] on icon "button" at bounding box center [650, 269] width 9 height 9
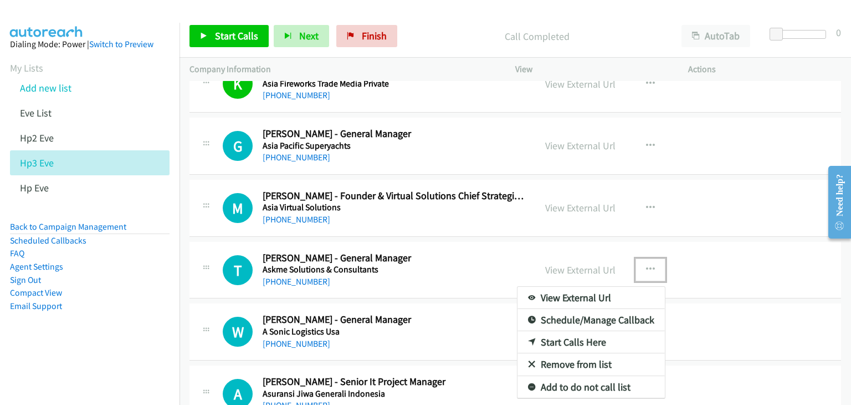
click at [584, 290] on link "View External Url" at bounding box center [591, 298] width 147 height 22
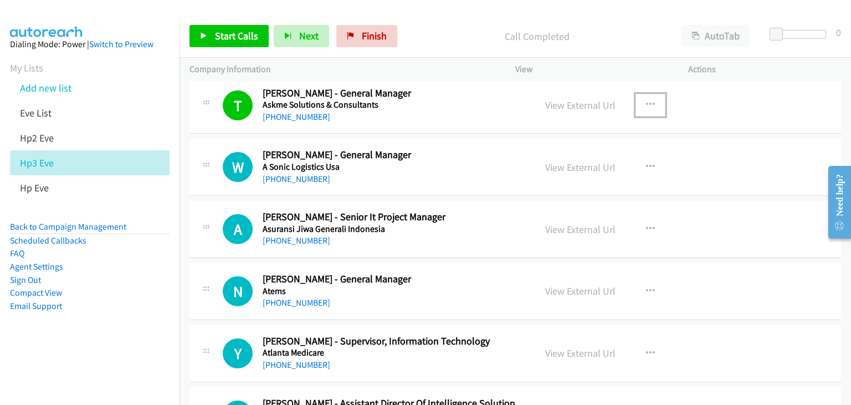
scroll to position [3603, 0]
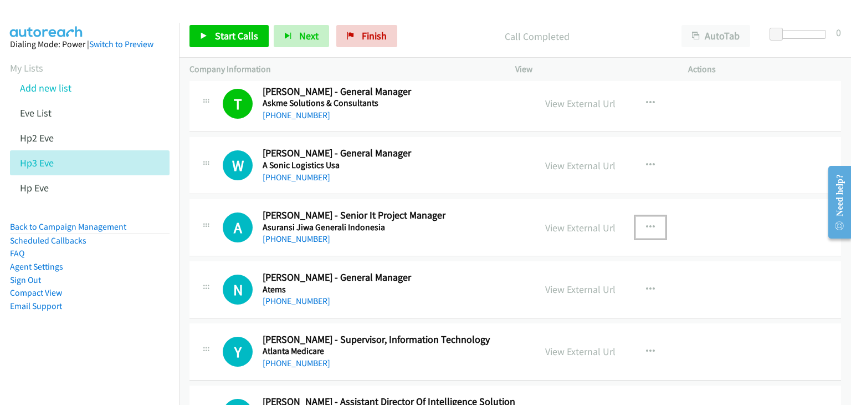
click at [646, 223] on icon "button" at bounding box center [650, 227] width 9 height 9
click at [0, 0] on div at bounding box center [0, 0] width 0 height 0
click at [646, 223] on icon "button" at bounding box center [650, 227] width 9 height 9
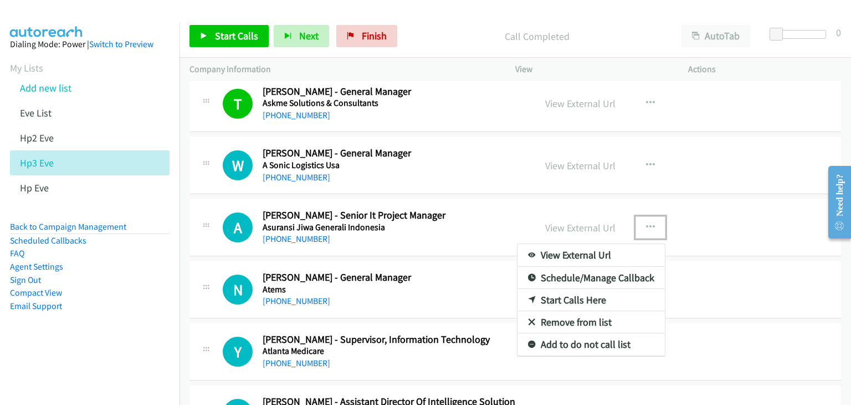
click at [577, 252] on link "View External Url" at bounding box center [591, 255] width 147 height 22
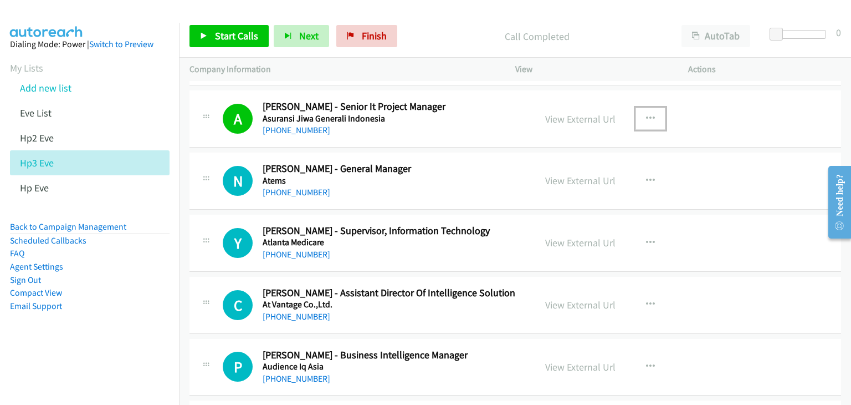
scroll to position [3714, 0]
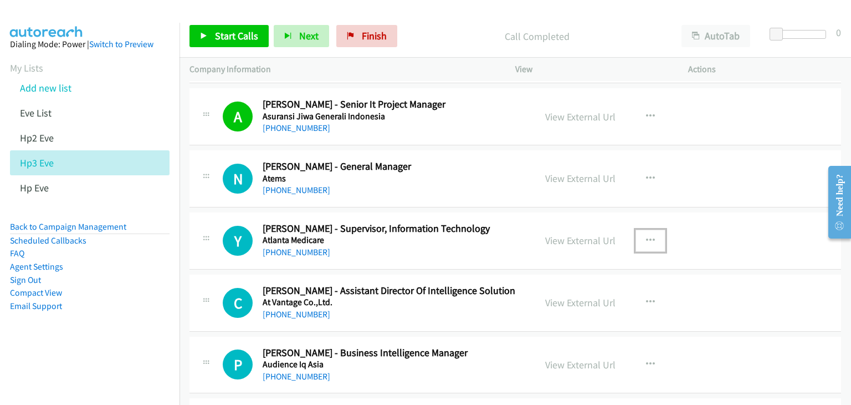
click at [646, 236] on icon "button" at bounding box center [650, 240] width 9 height 9
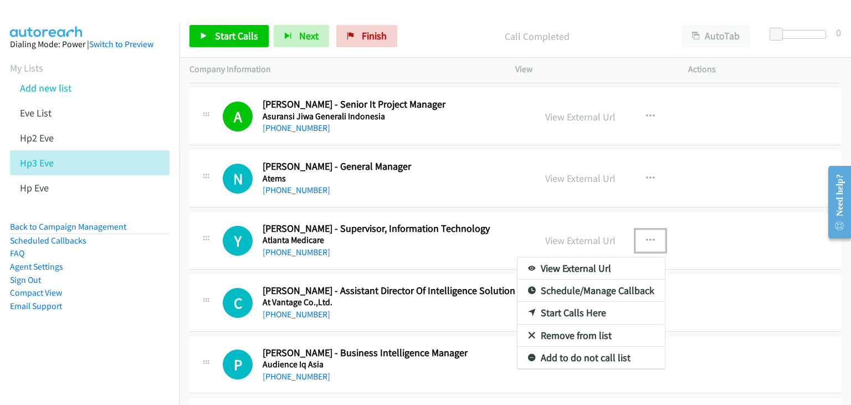
click at [589, 262] on link "View External Url" at bounding box center [591, 268] width 147 height 22
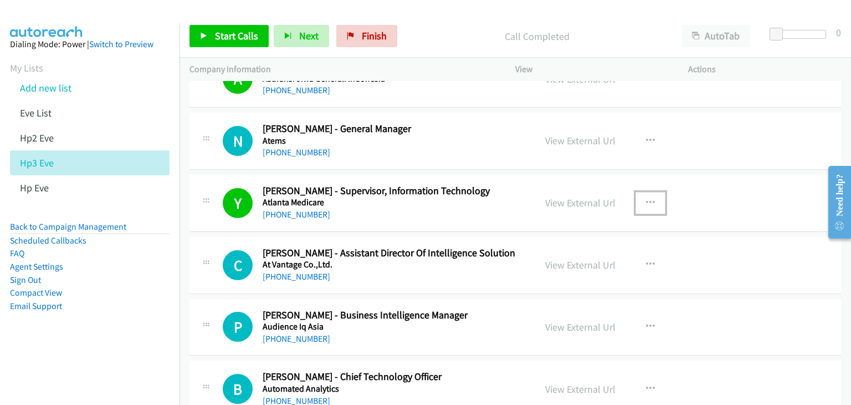
scroll to position [3769, 0]
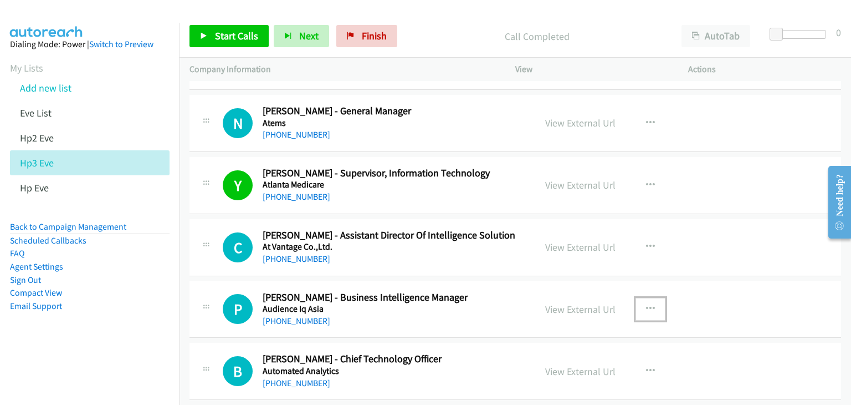
click at [647, 304] on icon "button" at bounding box center [650, 308] width 9 height 9
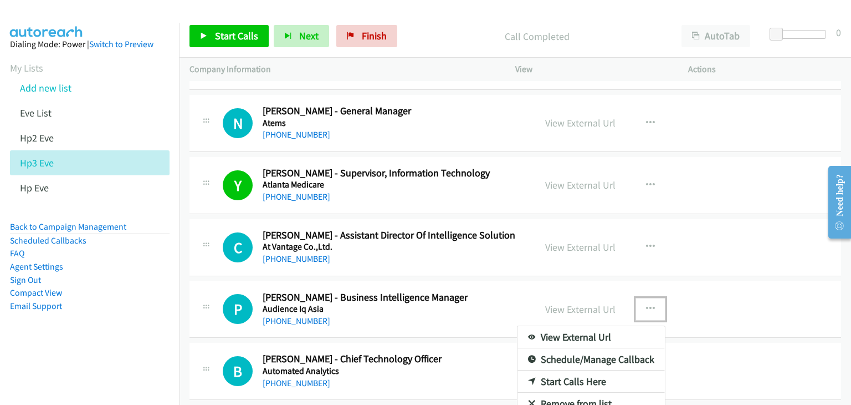
click at [610, 330] on link "View External Url" at bounding box center [591, 337] width 147 height 22
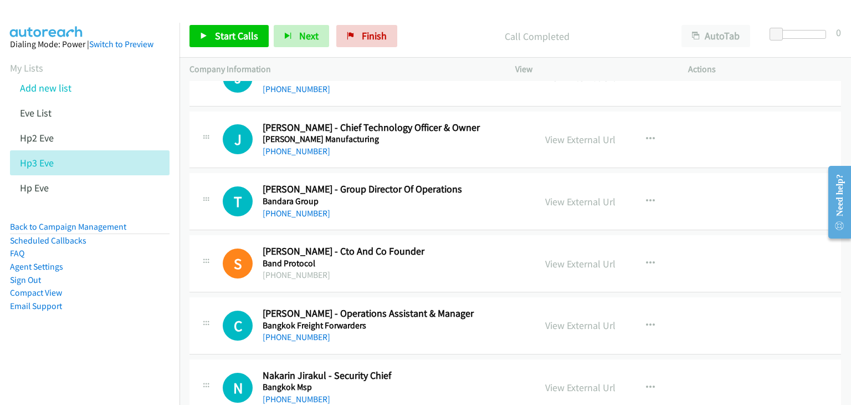
scroll to position [4268, 0]
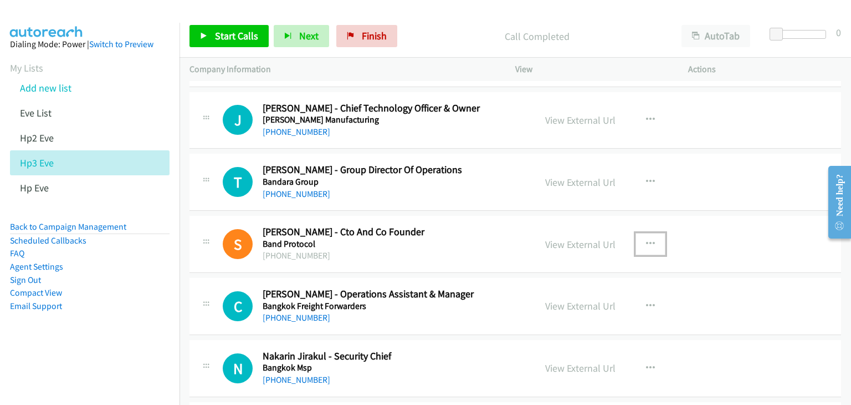
click at [646, 239] on icon "button" at bounding box center [650, 243] width 9 height 9
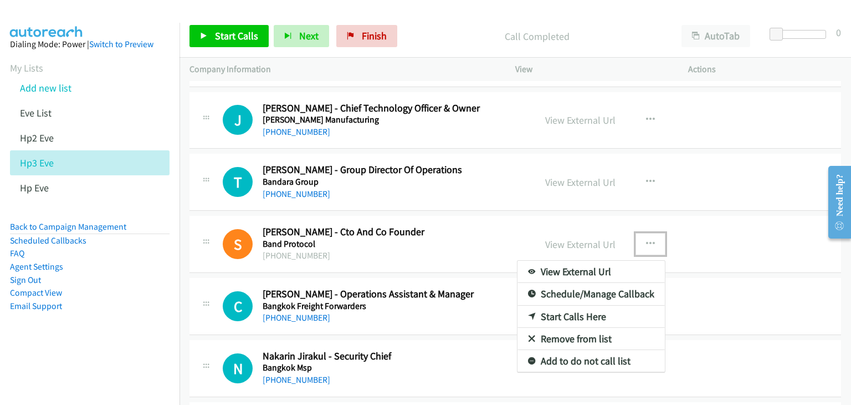
click at [585, 264] on link "View External Url" at bounding box center [591, 272] width 147 height 22
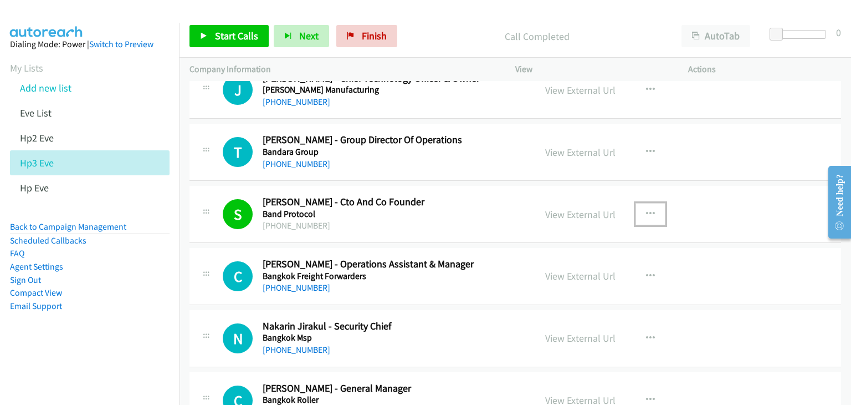
scroll to position [4323, 0]
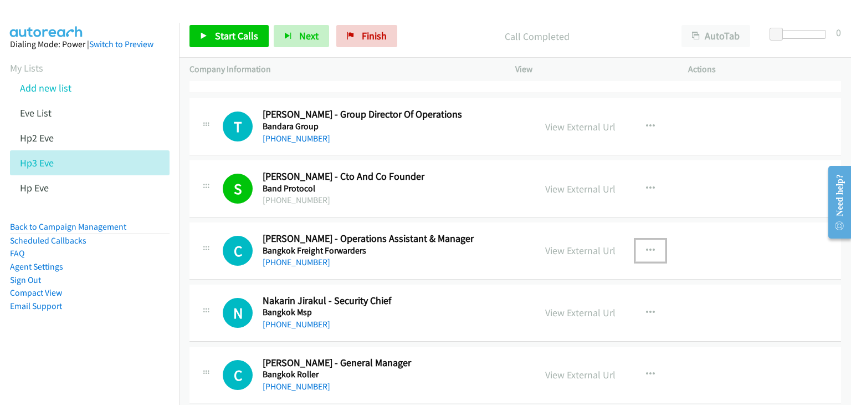
click at [647, 246] on icon "button" at bounding box center [650, 250] width 9 height 9
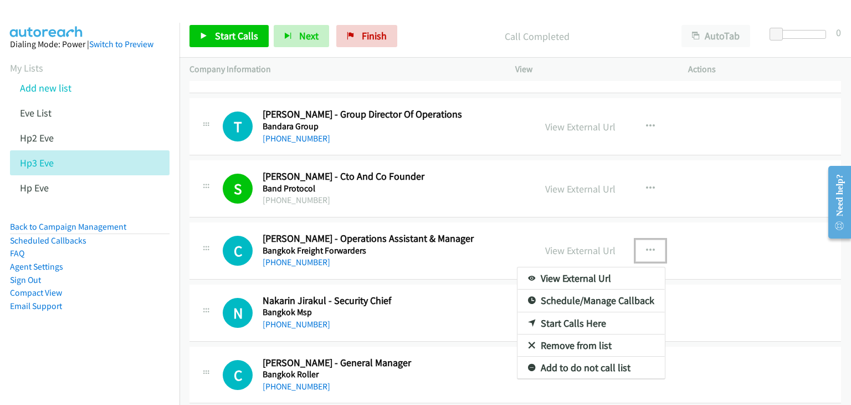
click at [604, 273] on link "View External Url" at bounding box center [591, 278] width 147 height 22
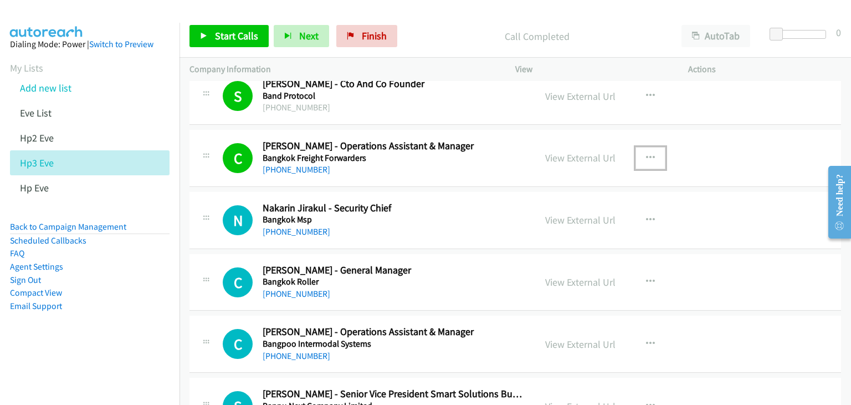
scroll to position [4434, 0]
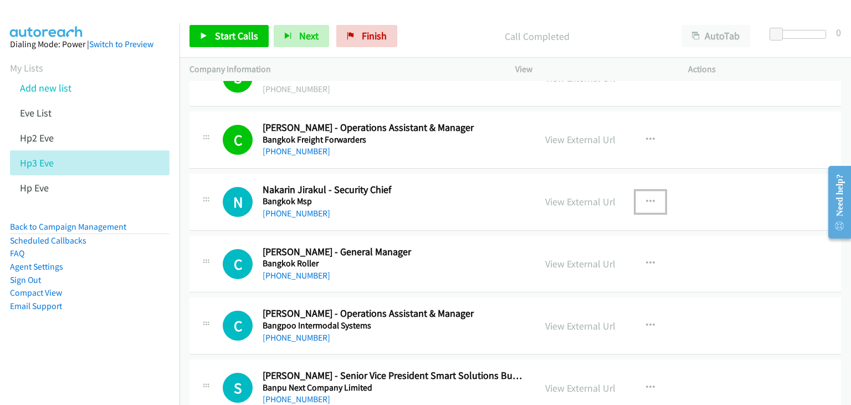
click at [646, 197] on icon "button" at bounding box center [650, 201] width 9 height 9
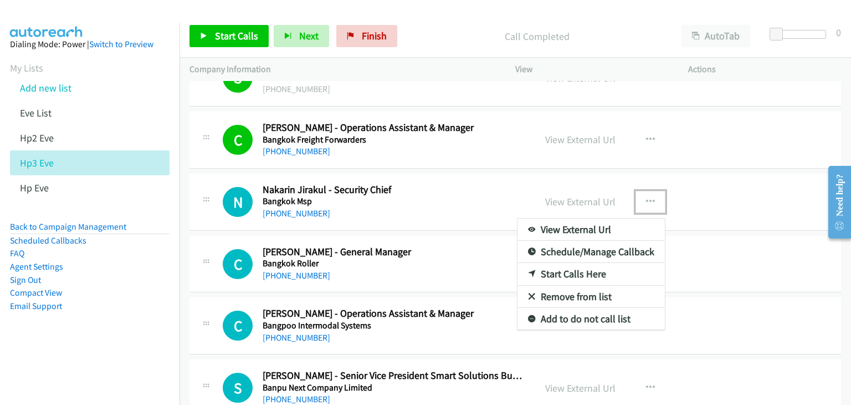
click at [605, 218] on link "View External Url" at bounding box center [591, 229] width 147 height 22
